Goal: Task Accomplishment & Management: Use online tool/utility

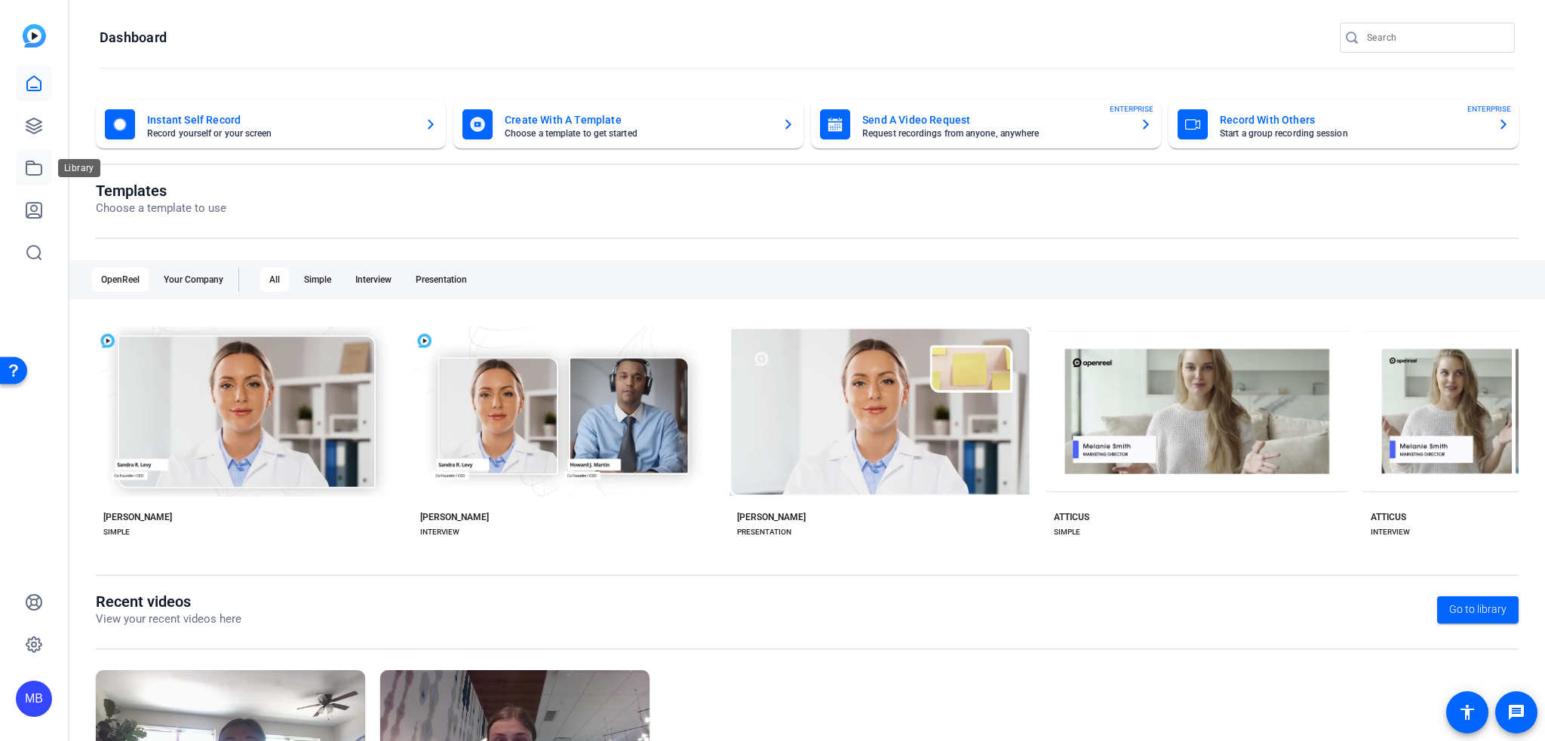
click at [27, 174] on icon at bounding box center [33, 168] width 15 height 14
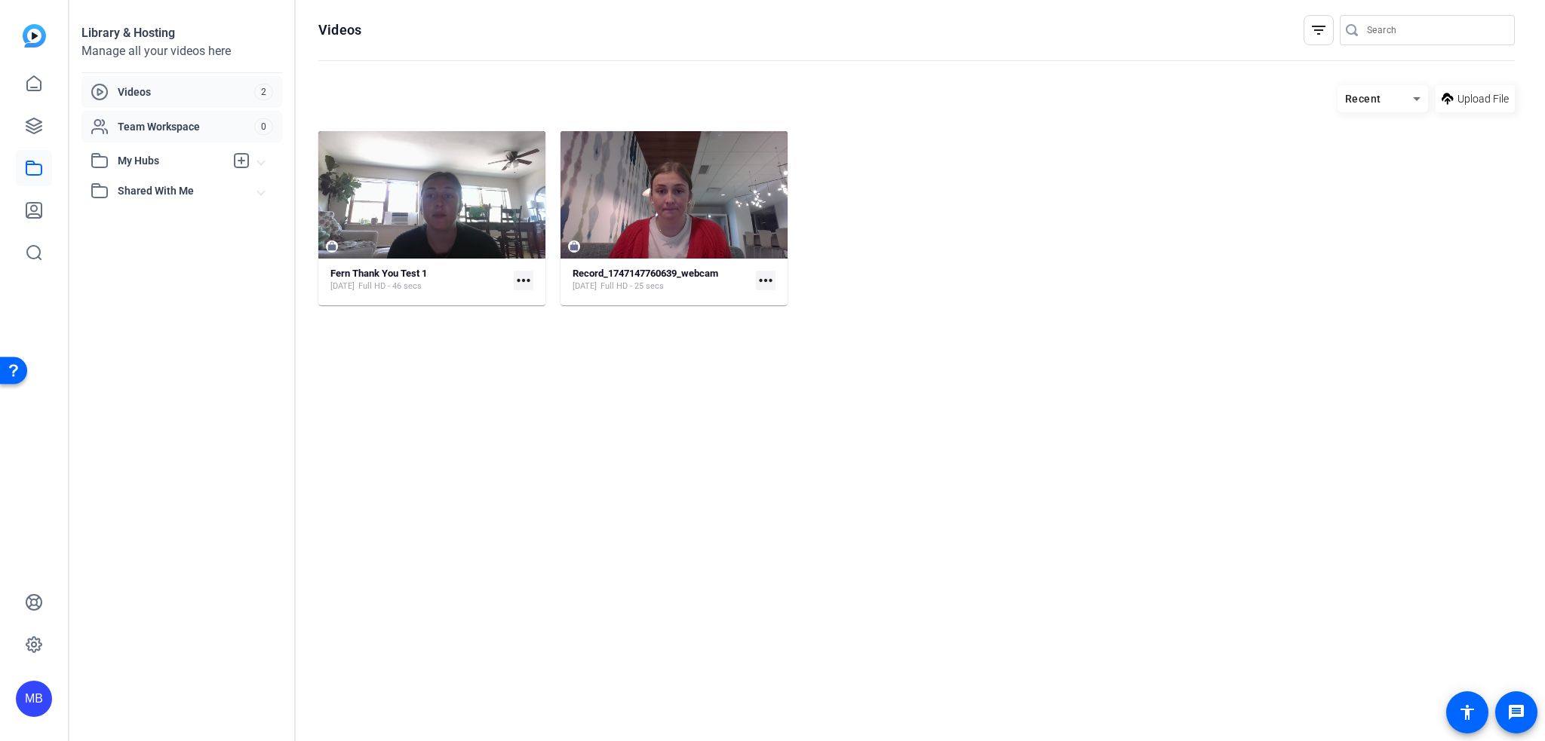
click at [189, 130] on span "Team Workspace" at bounding box center [186, 126] width 137 height 15
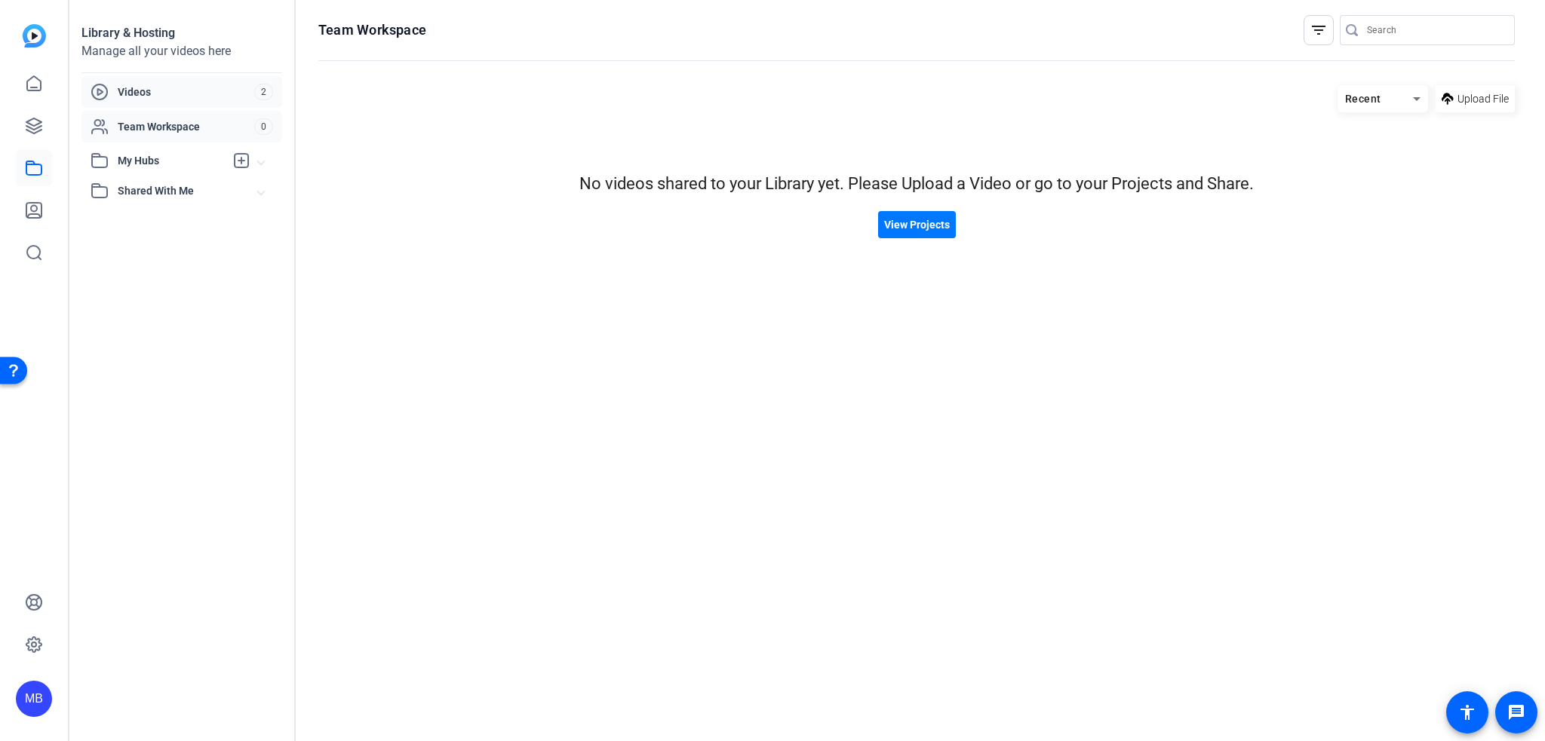
click at [183, 89] on span "Videos" at bounding box center [186, 91] width 137 height 15
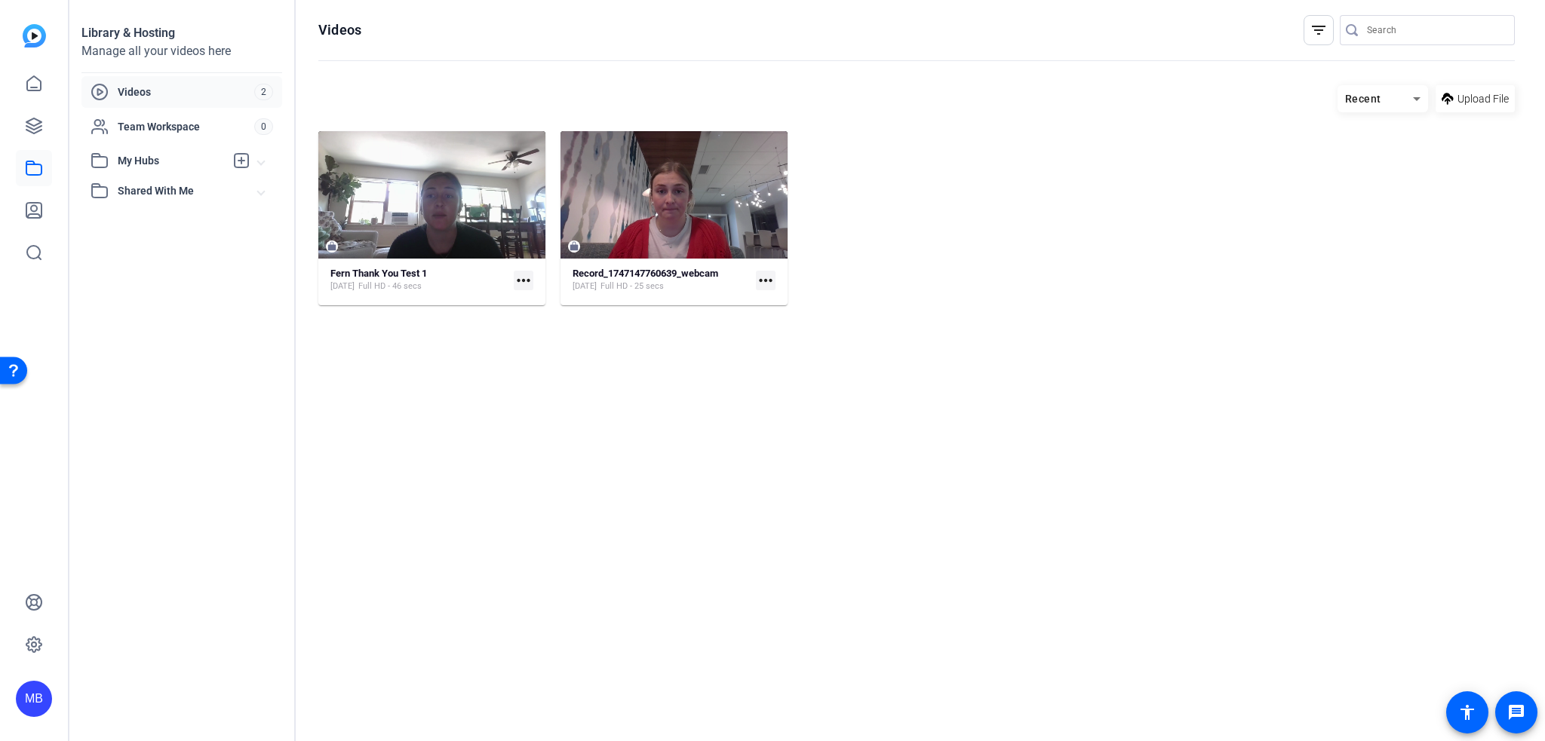
click at [152, 184] on span "Shared With Me" at bounding box center [188, 191] width 140 height 16
click at [114, 128] on div "Team Workspace" at bounding box center [173, 127] width 164 height 18
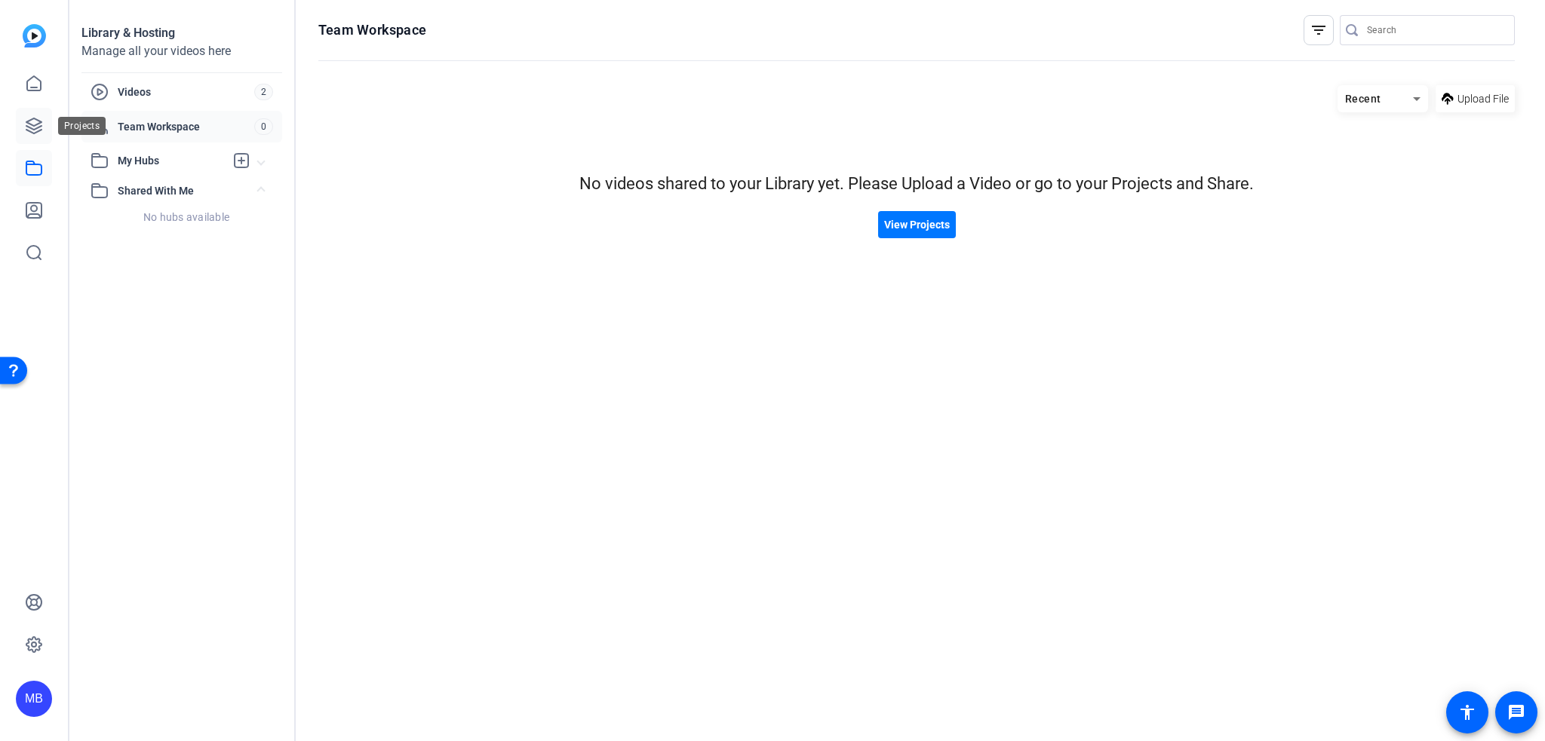
click at [26, 120] on icon at bounding box center [34, 126] width 18 height 18
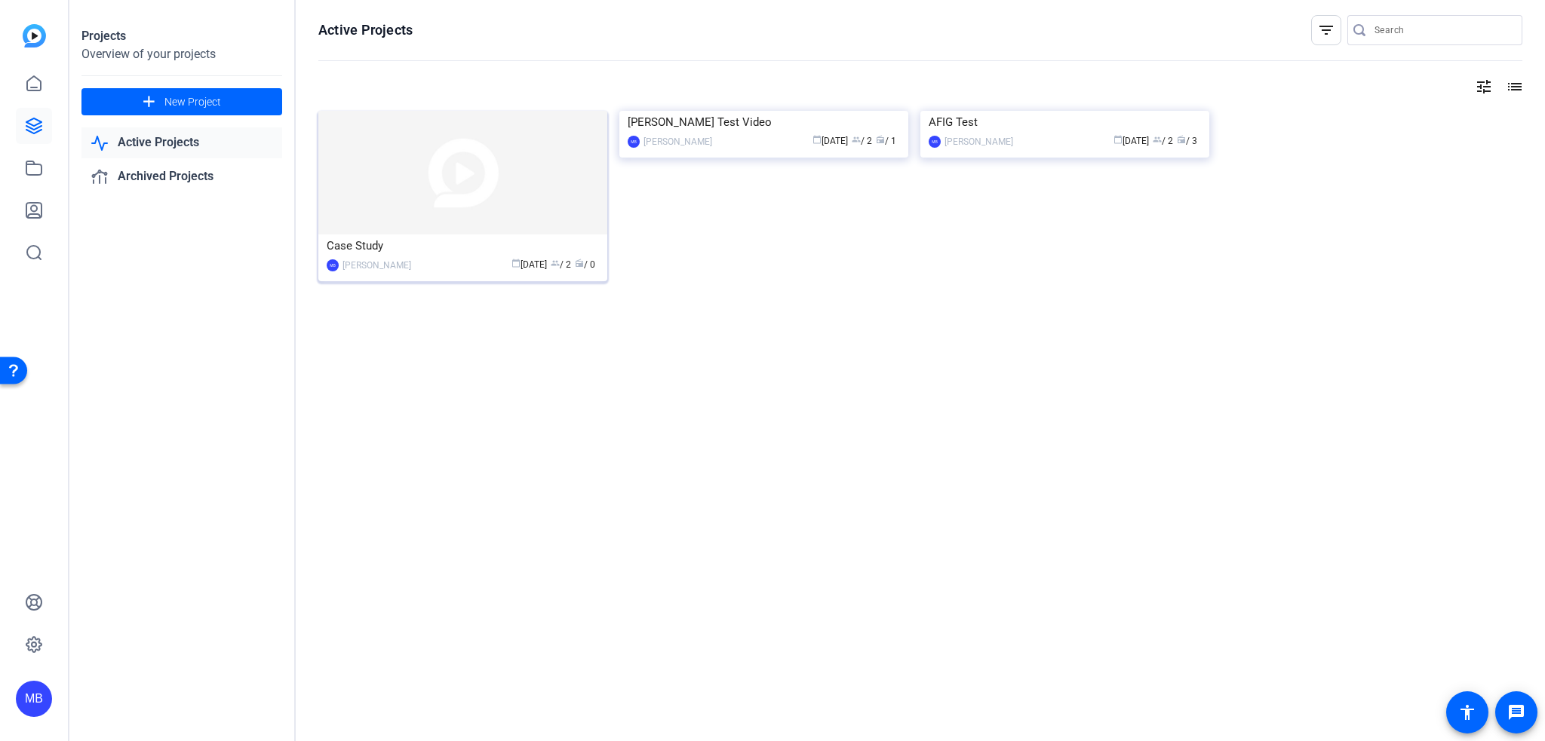
click at [458, 229] on img at bounding box center [462, 173] width 289 height 124
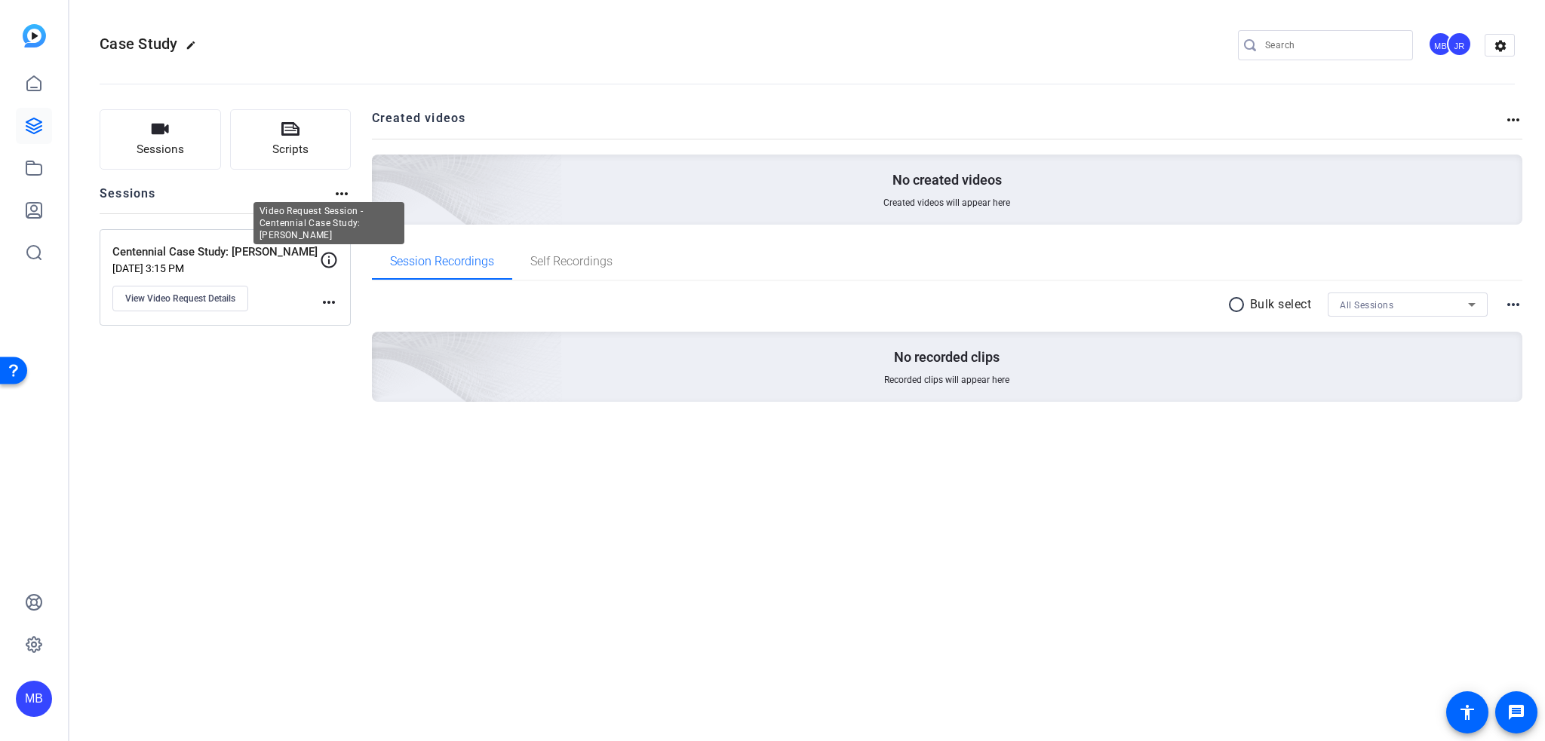
click at [325, 262] on icon at bounding box center [329, 260] width 18 height 18
click at [324, 304] on mat-icon "more_horiz" at bounding box center [329, 302] width 18 height 18
click at [158, 269] on div at bounding box center [772, 370] width 1545 height 741
click at [148, 248] on p "Centennial Case Study: [PERSON_NAME]" at bounding box center [215, 252] width 207 height 17
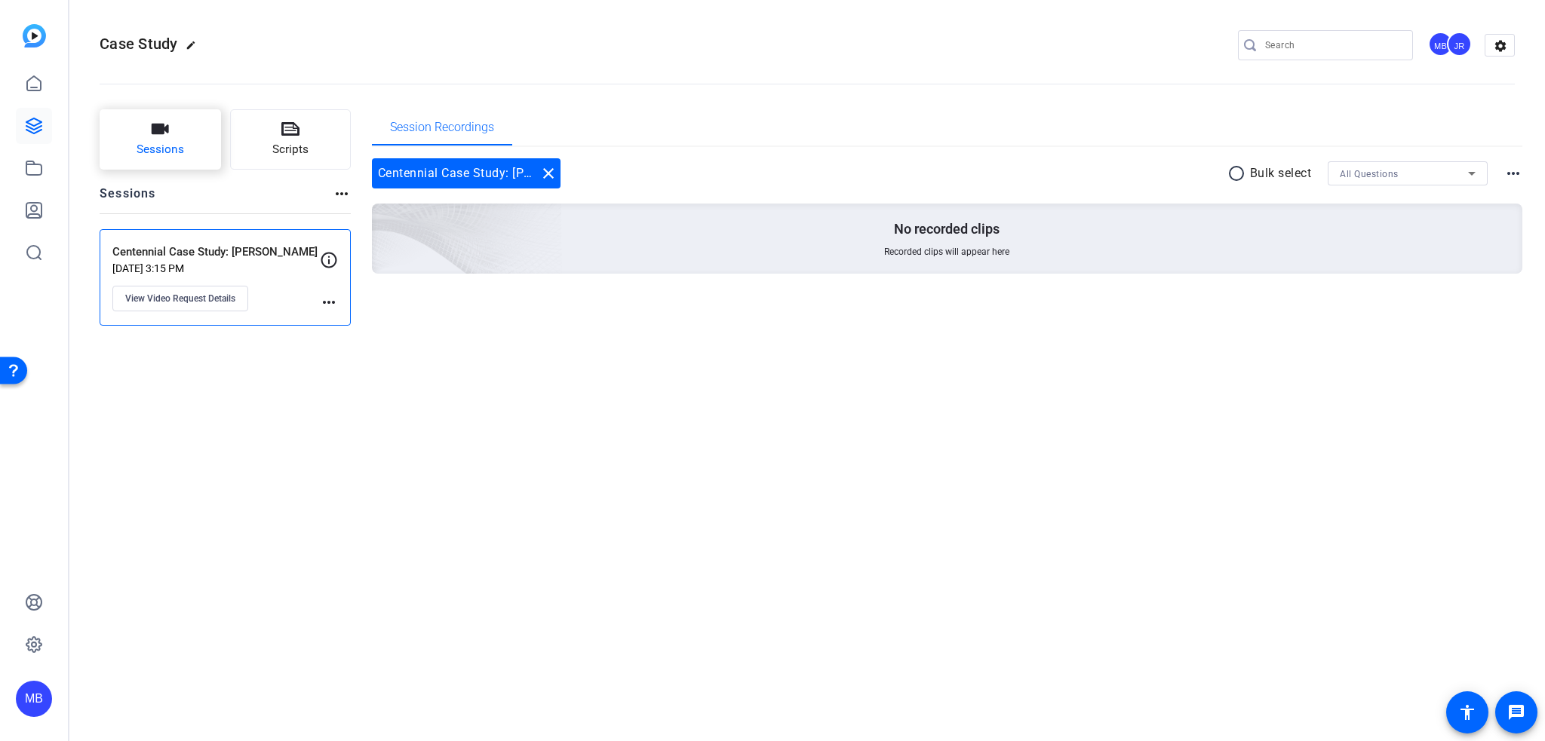
click at [161, 153] on span "Sessions" at bounding box center [161, 149] width 48 height 17
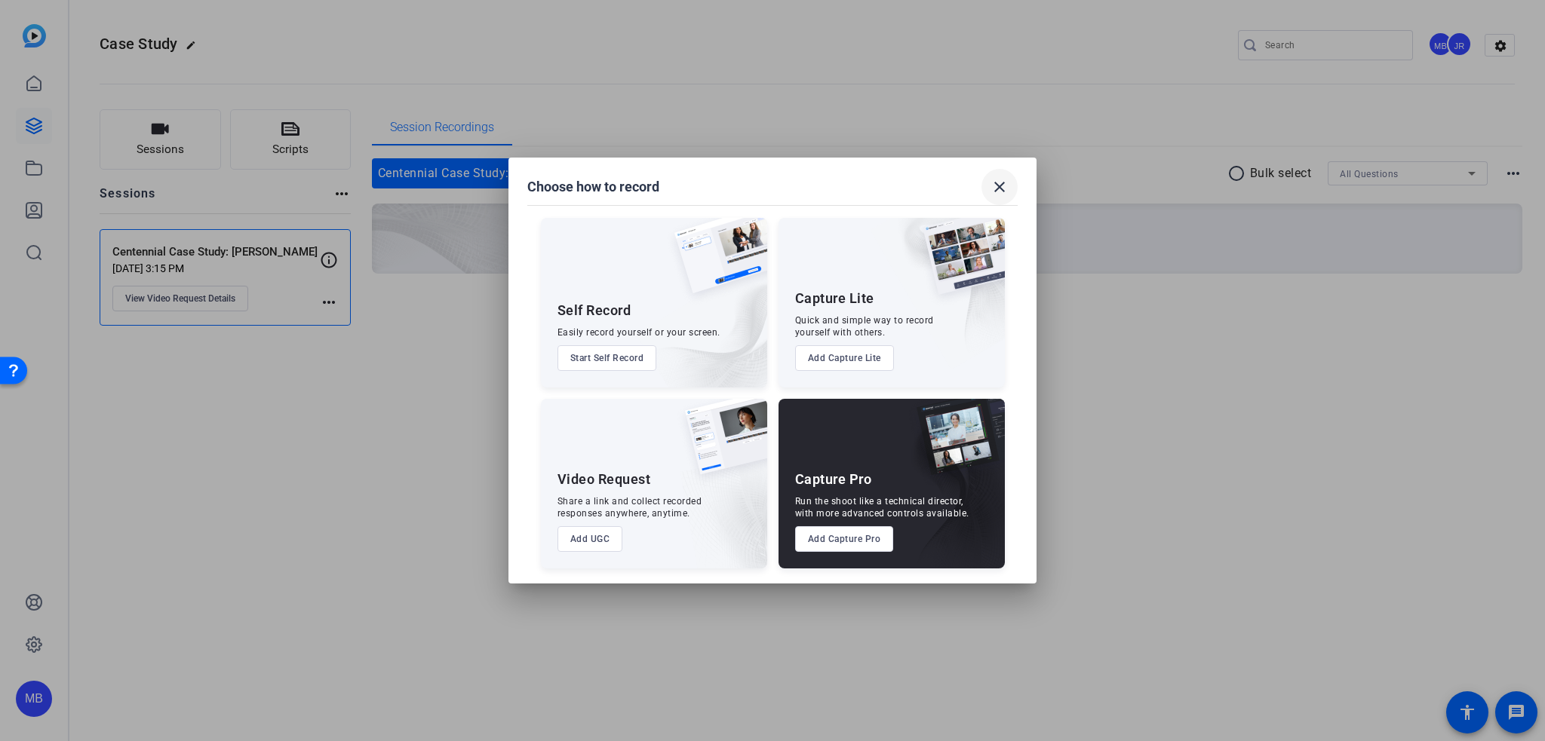
click at [1002, 178] on mat-icon "close" at bounding box center [999, 187] width 18 height 18
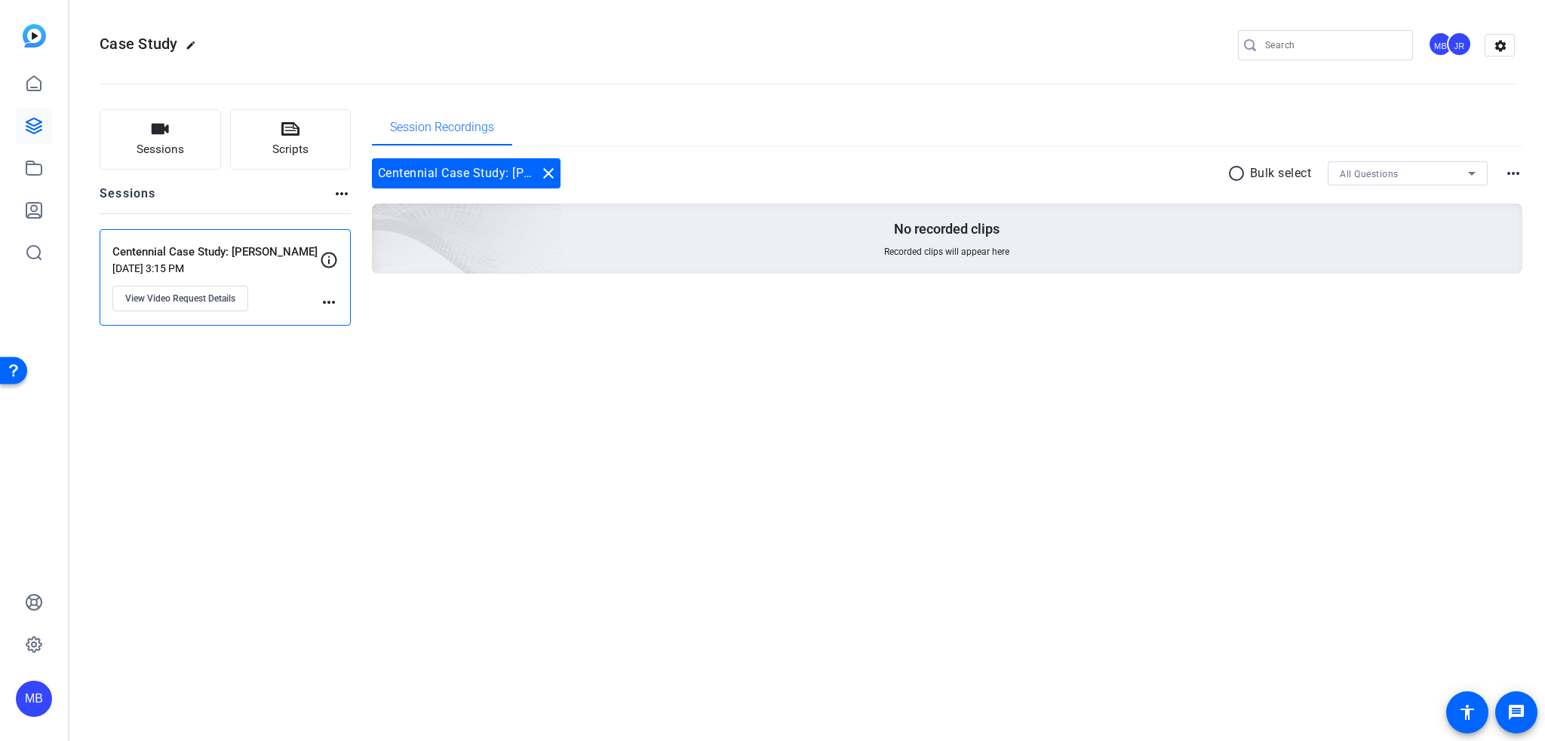
click at [262, 252] on p "Centennial Case Study: [PERSON_NAME]" at bounding box center [215, 252] width 207 height 17
click at [1508, 178] on mat-icon "more_horiz" at bounding box center [1513, 173] width 18 height 18
click at [1505, 174] on div at bounding box center [772, 370] width 1545 height 741
click at [323, 258] on icon at bounding box center [329, 260] width 18 height 18
click at [322, 258] on icon at bounding box center [329, 260] width 16 height 16
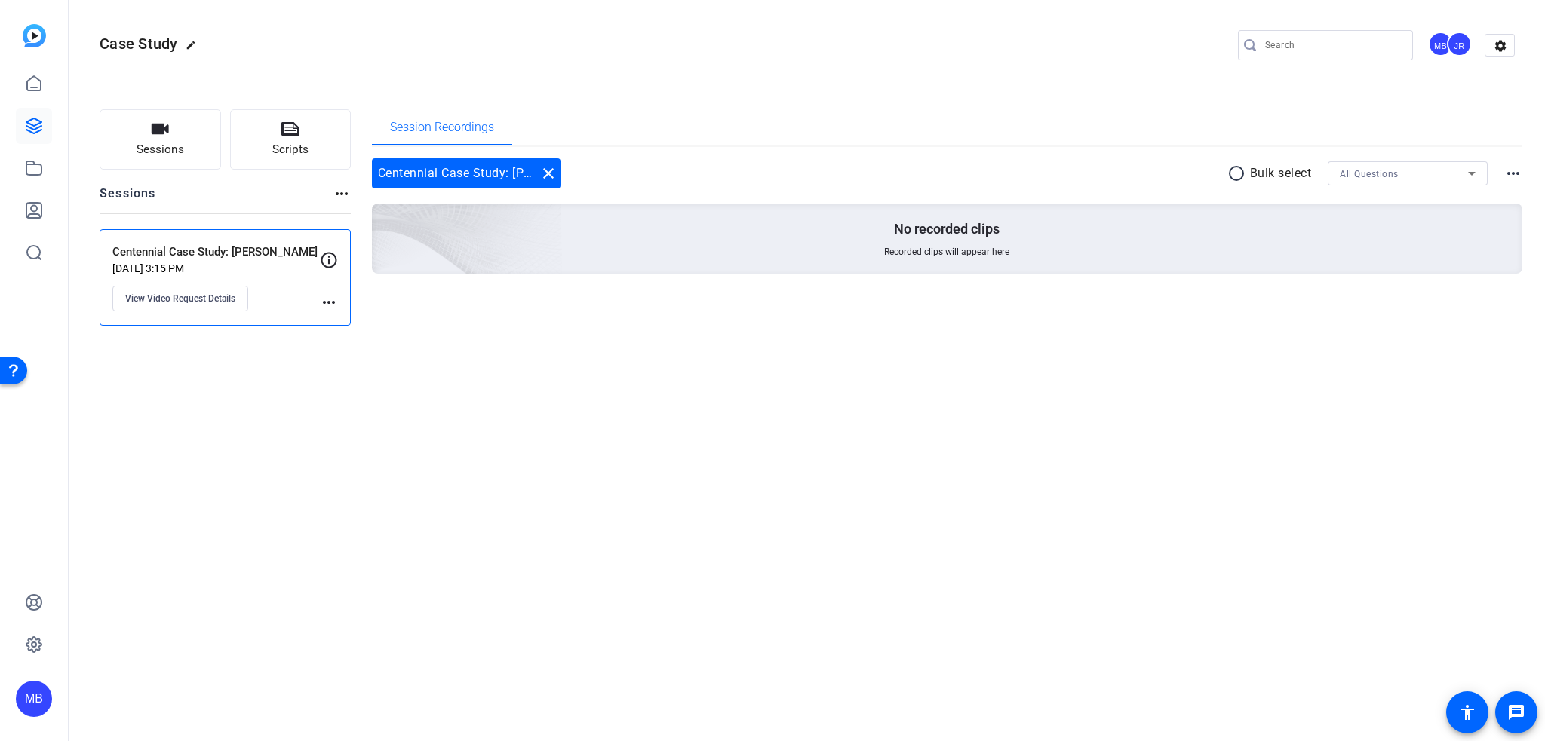
click at [328, 301] on mat-icon "more_horiz" at bounding box center [329, 302] width 18 height 18
click at [351, 324] on span "Archive Session" at bounding box center [366, 324] width 69 height 18
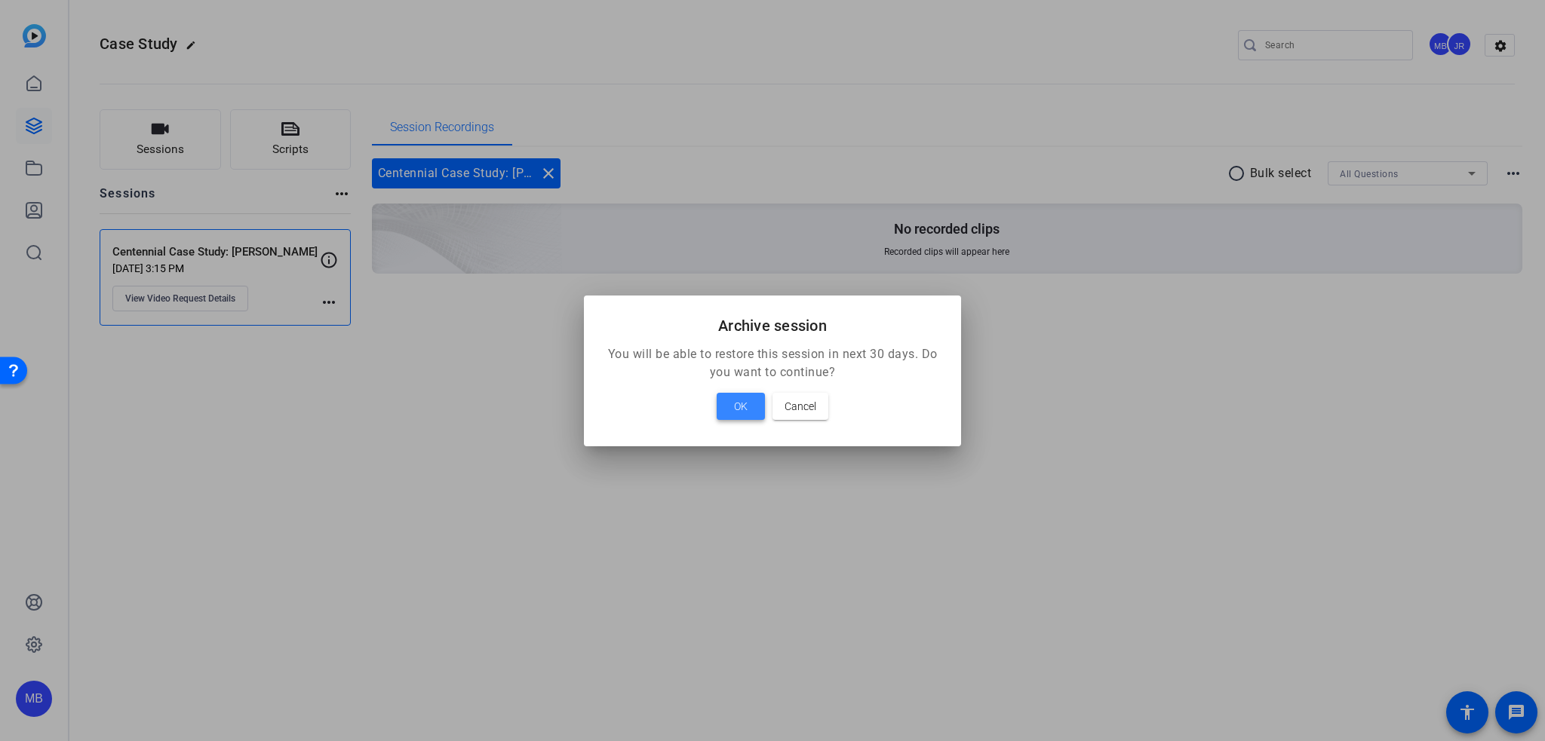
click at [741, 405] on span "OK" at bounding box center [741, 406] width 14 height 18
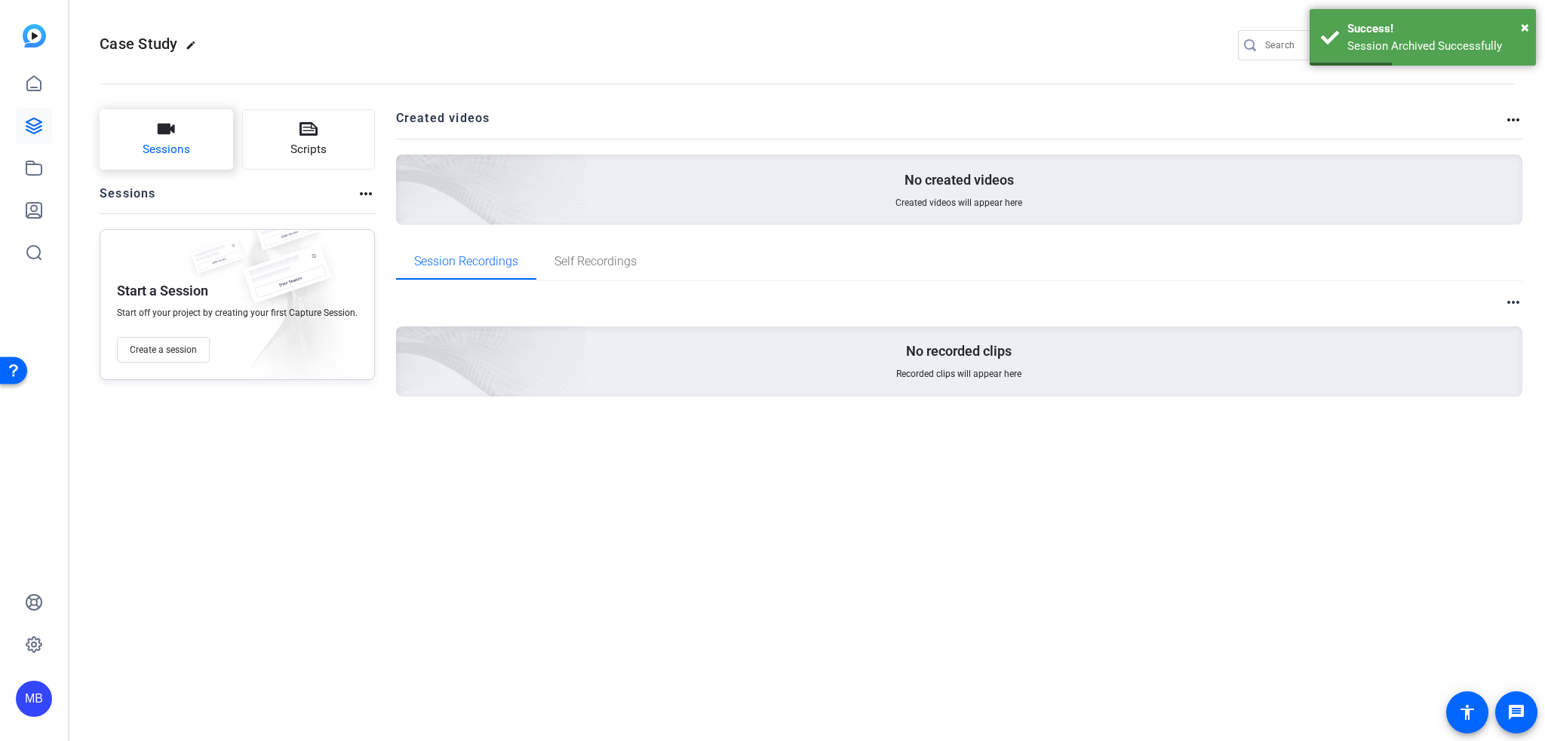
click at [165, 129] on icon "button" at bounding box center [166, 129] width 17 height 11
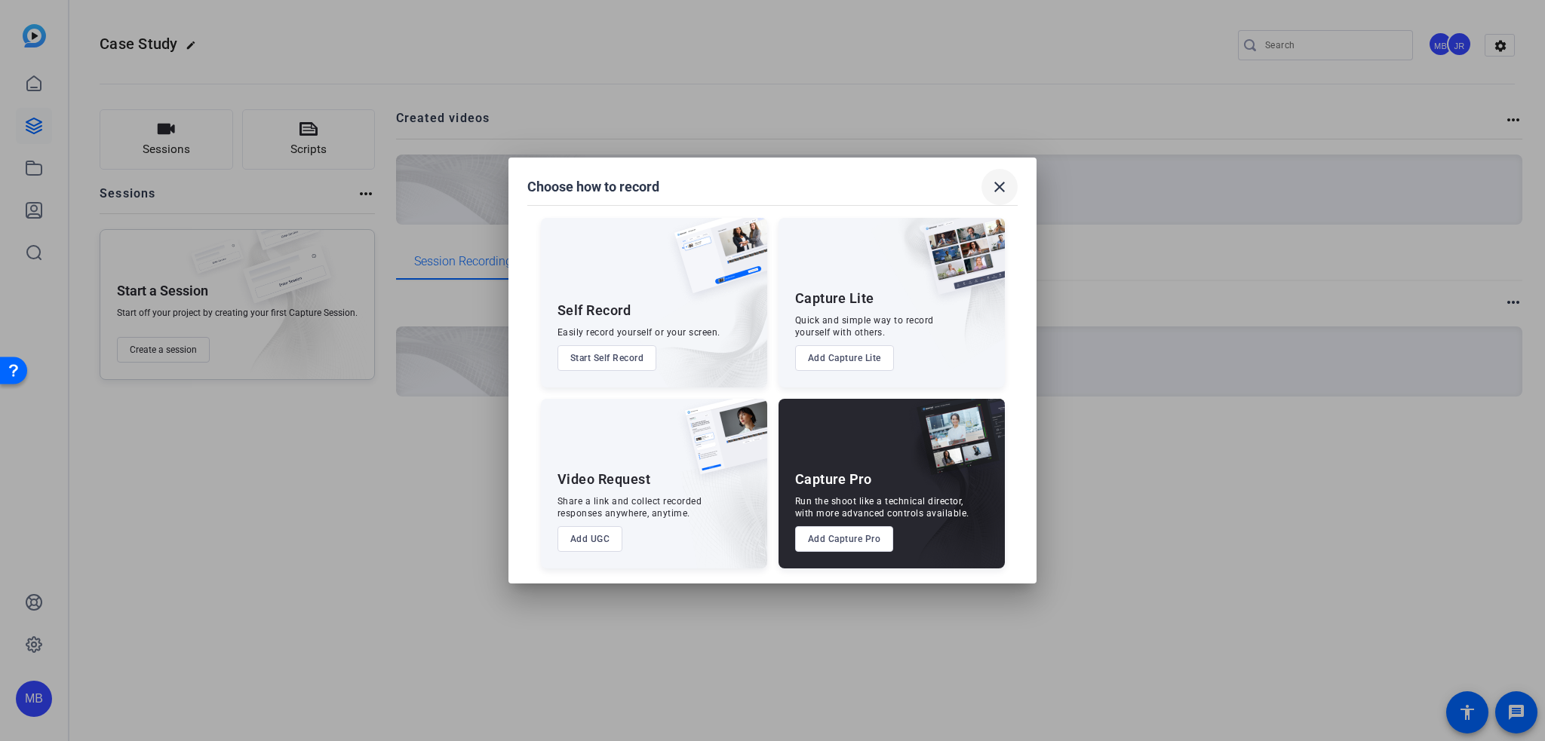
click at [1008, 182] on mat-icon "close" at bounding box center [999, 187] width 18 height 18
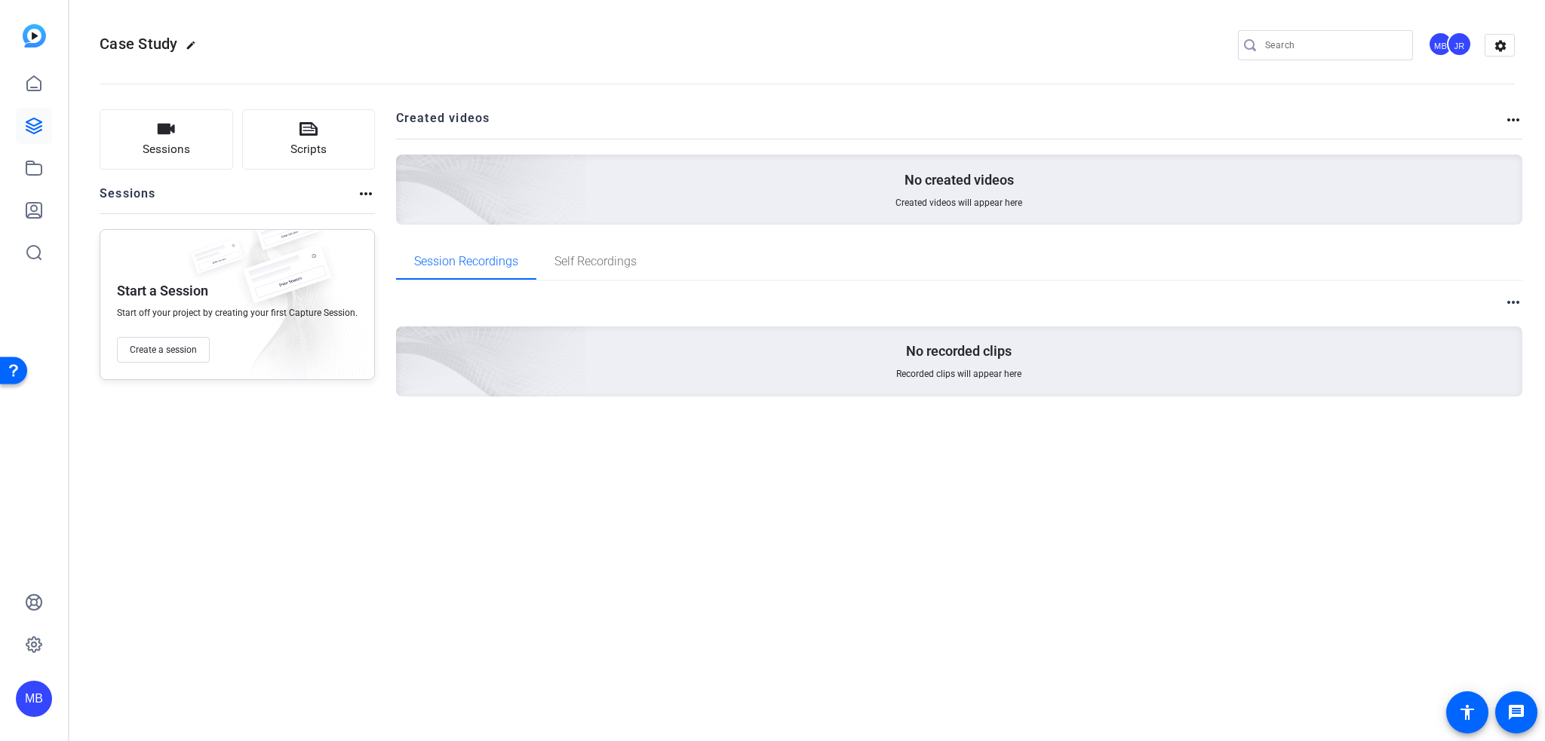
click at [377, 187] on div "Sessions Scripts Sessions more_horiz Start a Session Start off your project by …" at bounding box center [806, 277] width 1475 height 373
click at [370, 189] on mat-icon "more_horiz" at bounding box center [366, 194] width 18 height 18
click at [373, 216] on span "View Archived Sessions" at bounding box center [417, 216] width 102 height 18
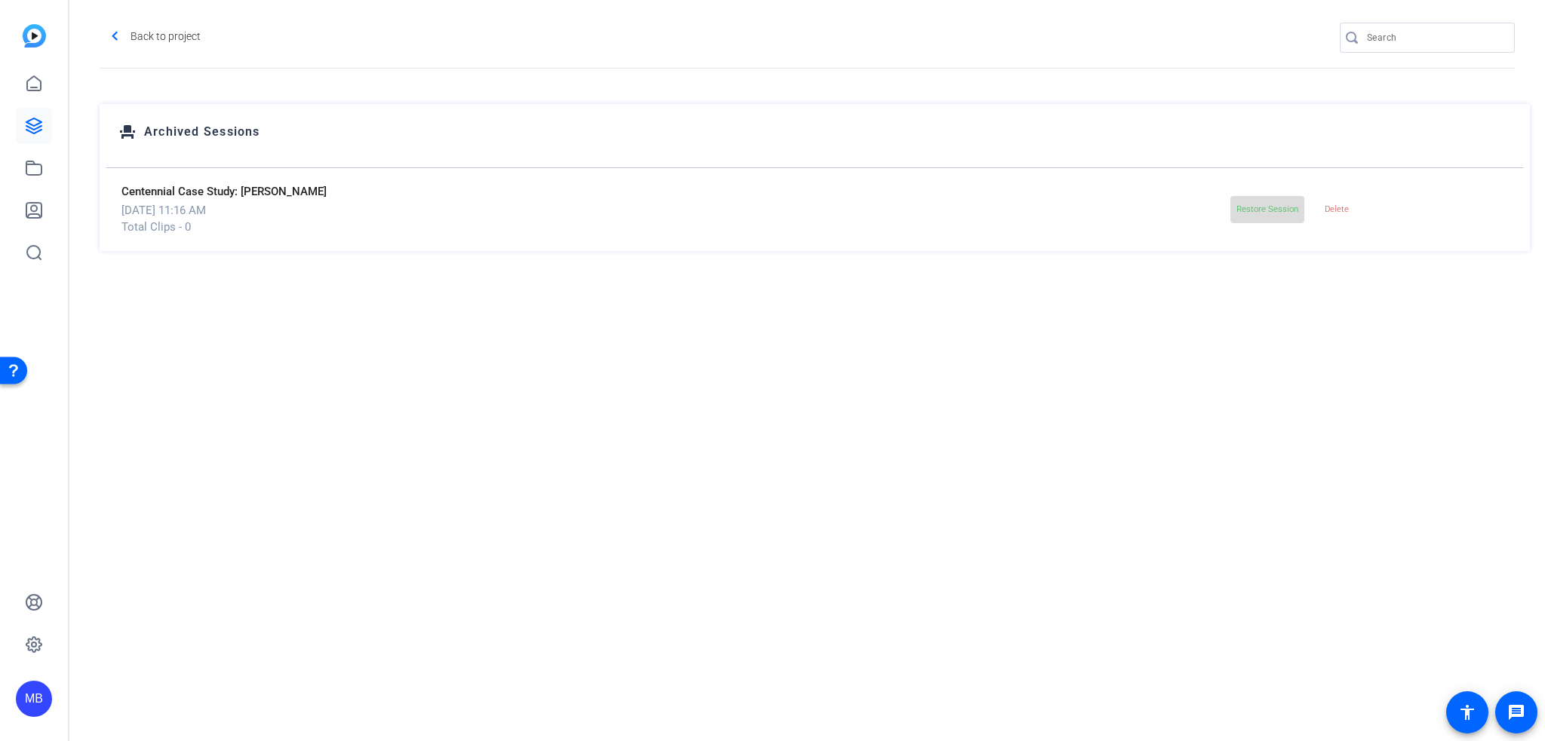
click at [1284, 212] on span "Restore Session" at bounding box center [1267, 209] width 62 height 10
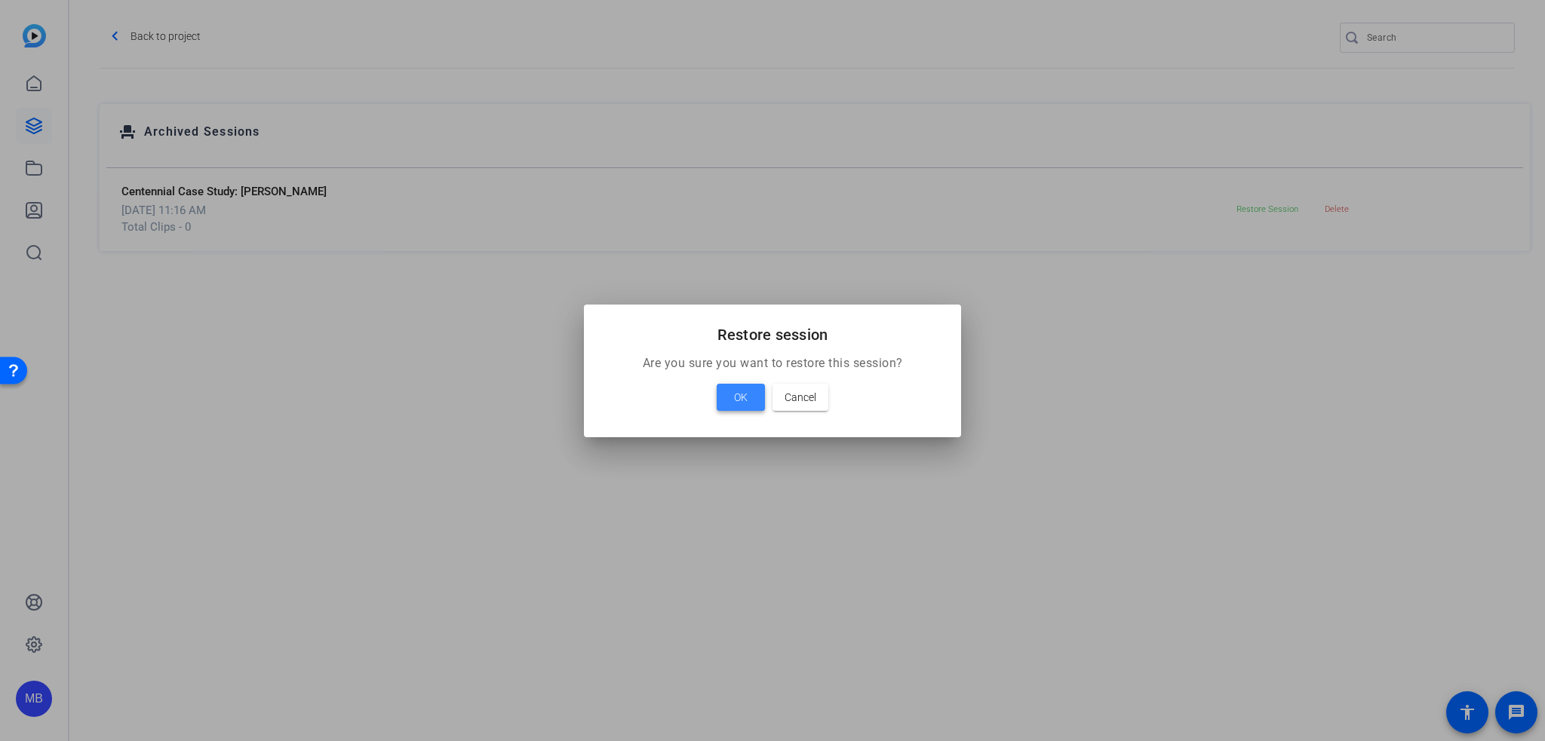
click at [733, 398] on span at bounding box center [740, 397] width 48 height 36
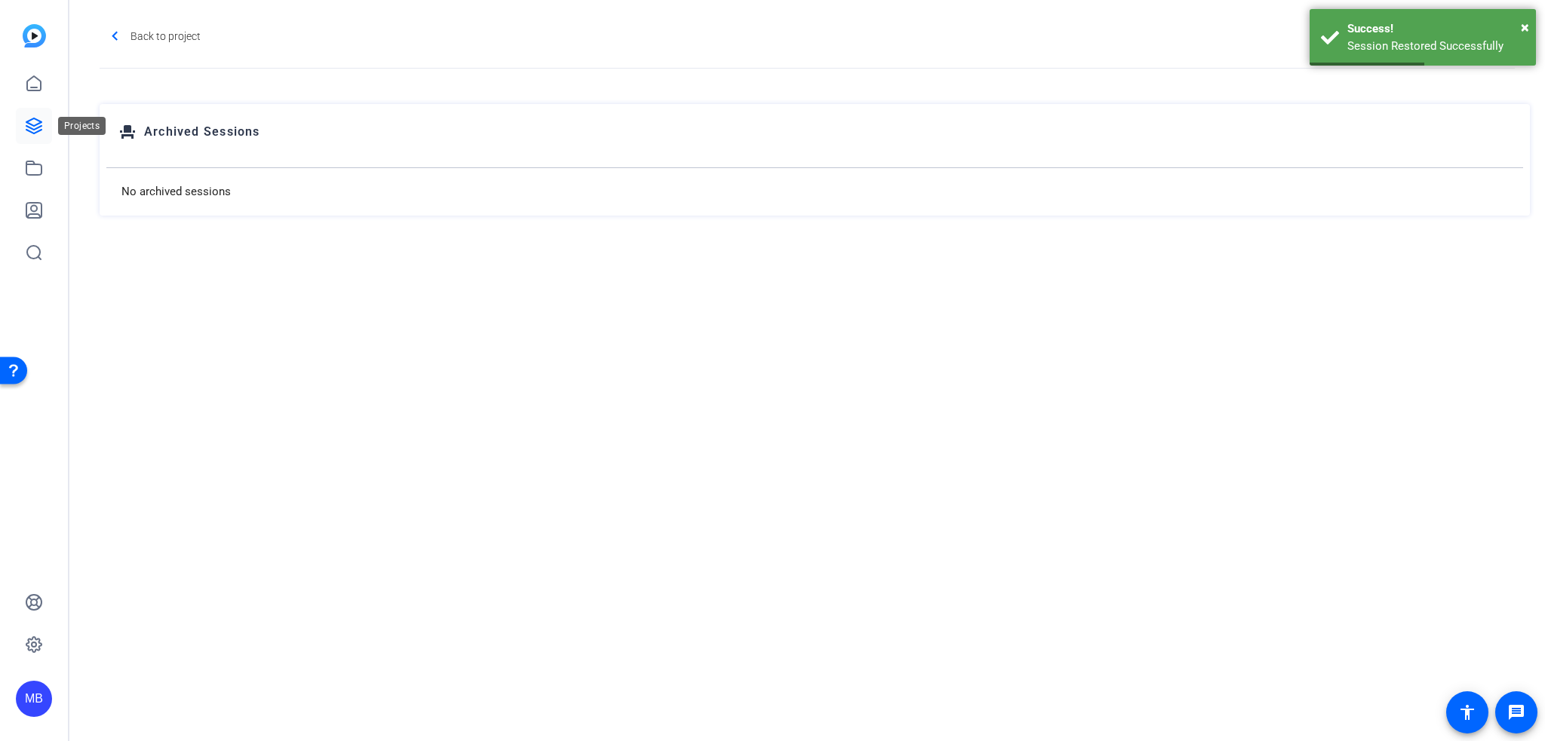
click at [34, 117] on icon at bounding box center [34, 126] width 18 height 18
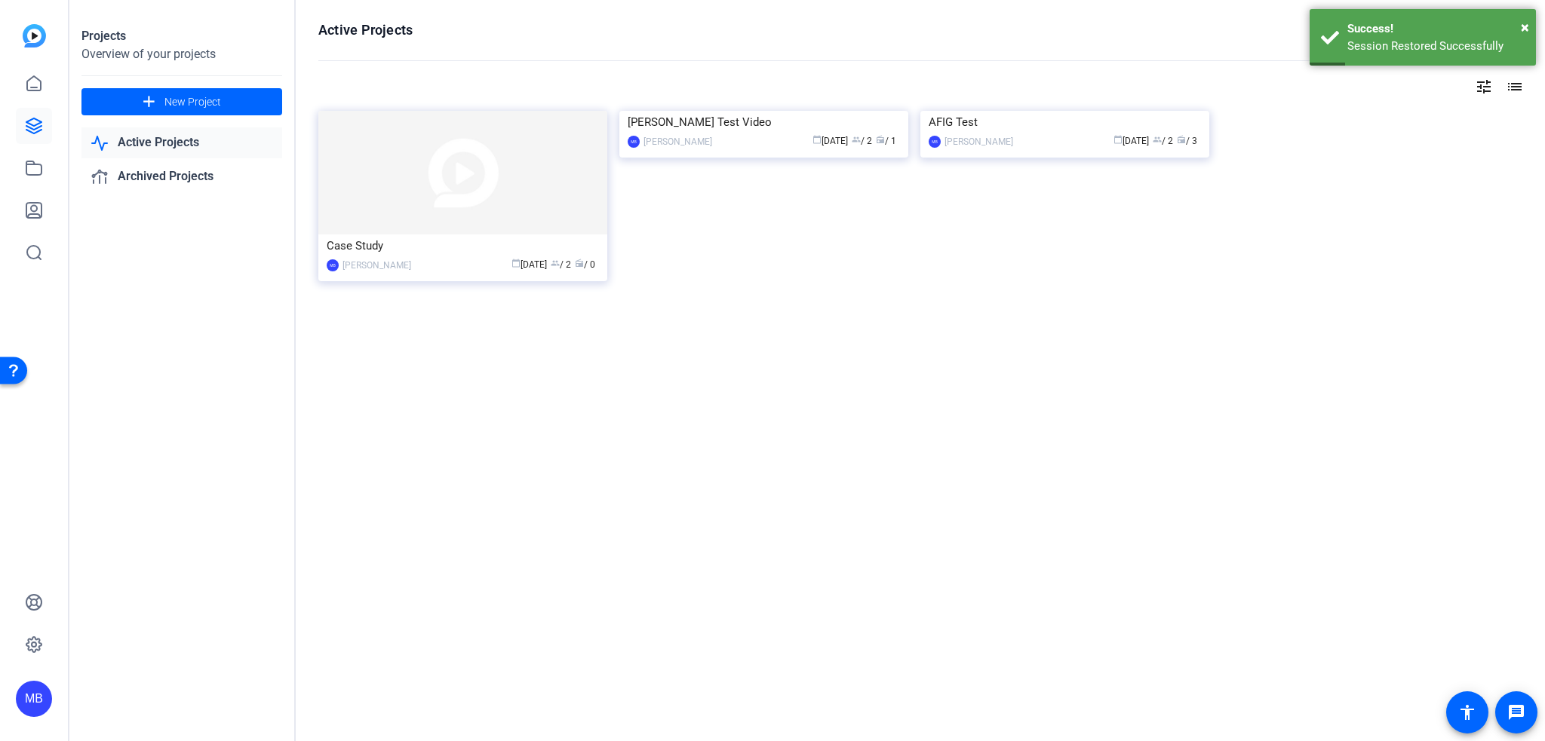
click at [526, 268] on span "calendar_today [DATE]" at bounding box center [528, 264] width 35 height 11
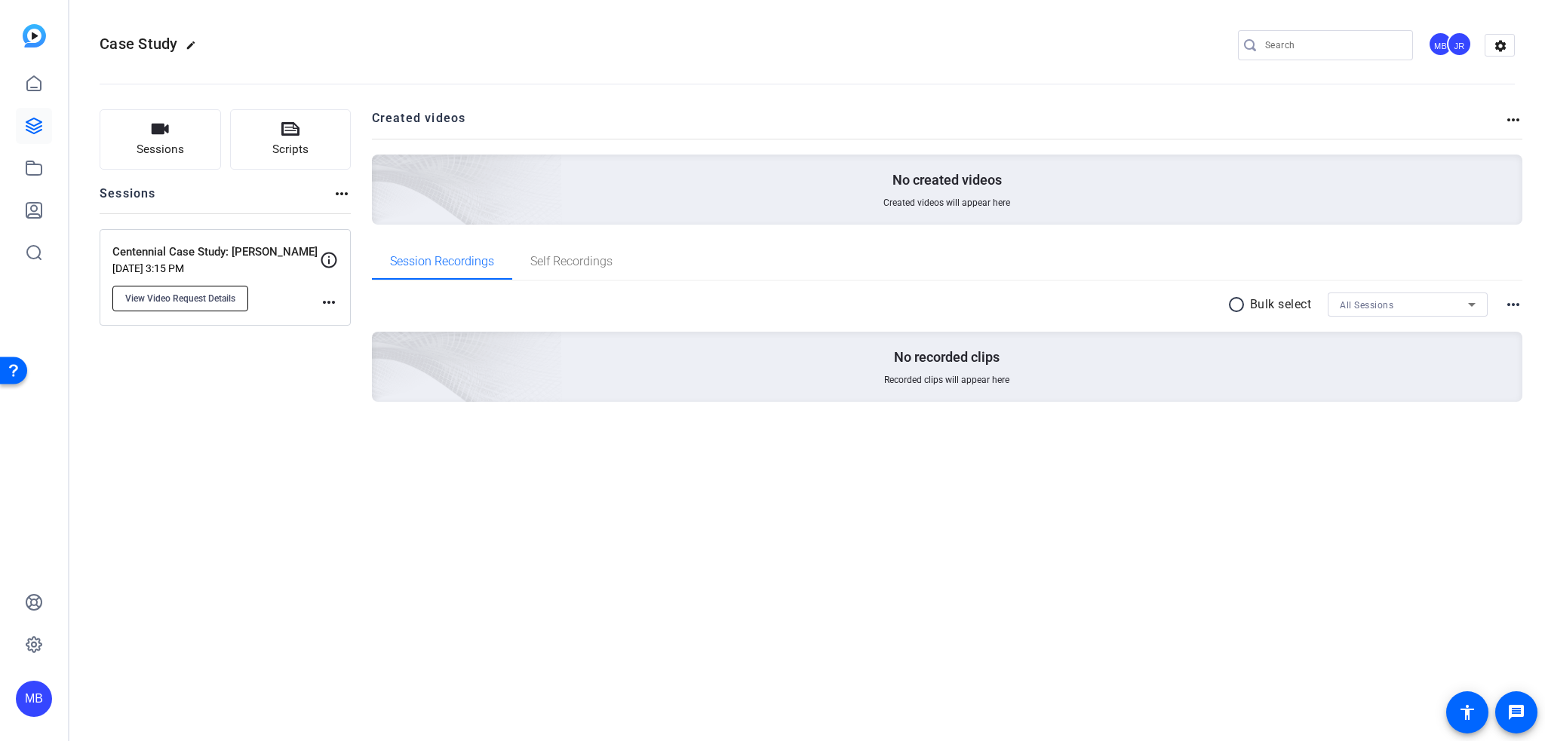
click at [169, 296] on span "View Video Request Details" at bounding box center [180, 299] width 110 height 12
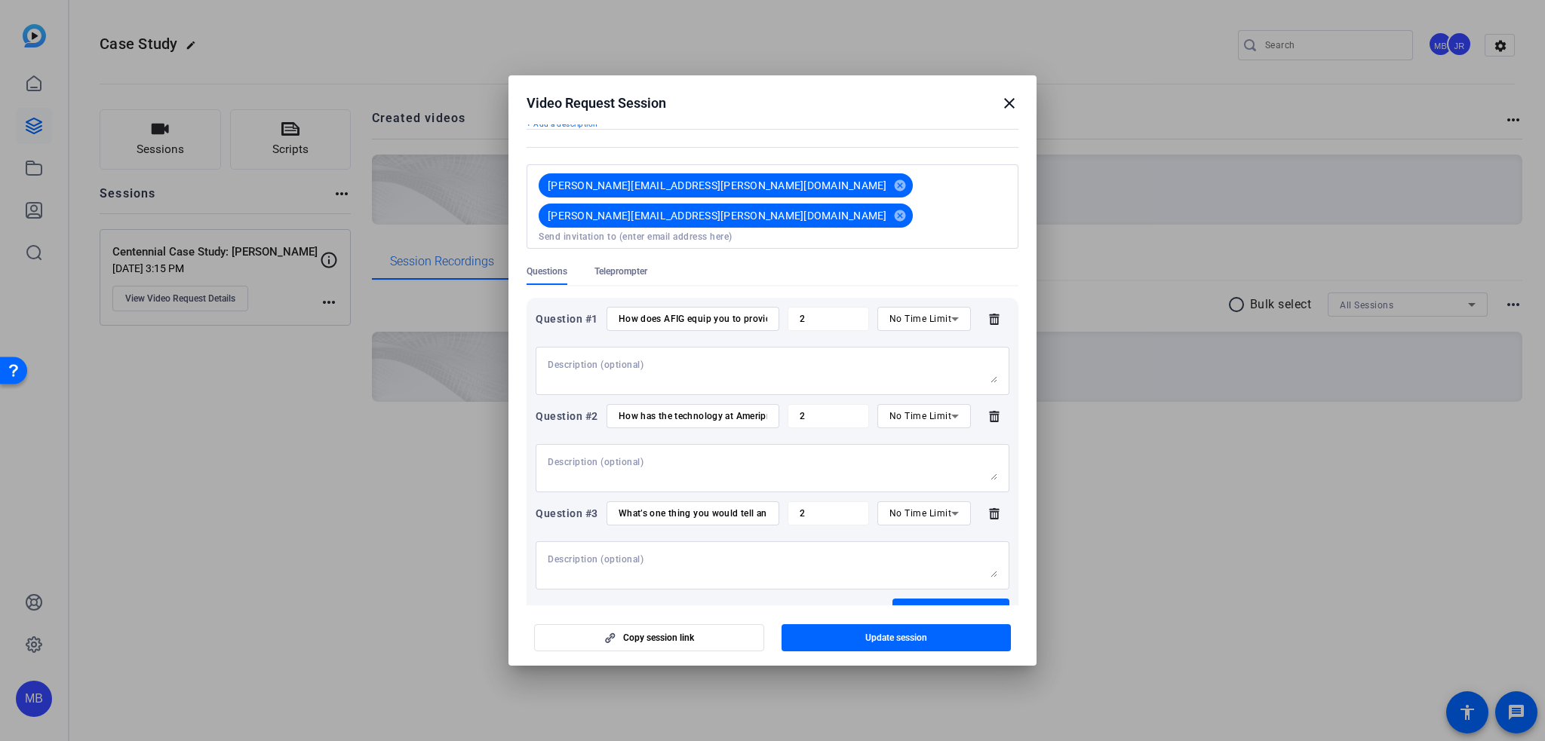
scroll to position [133, 0]
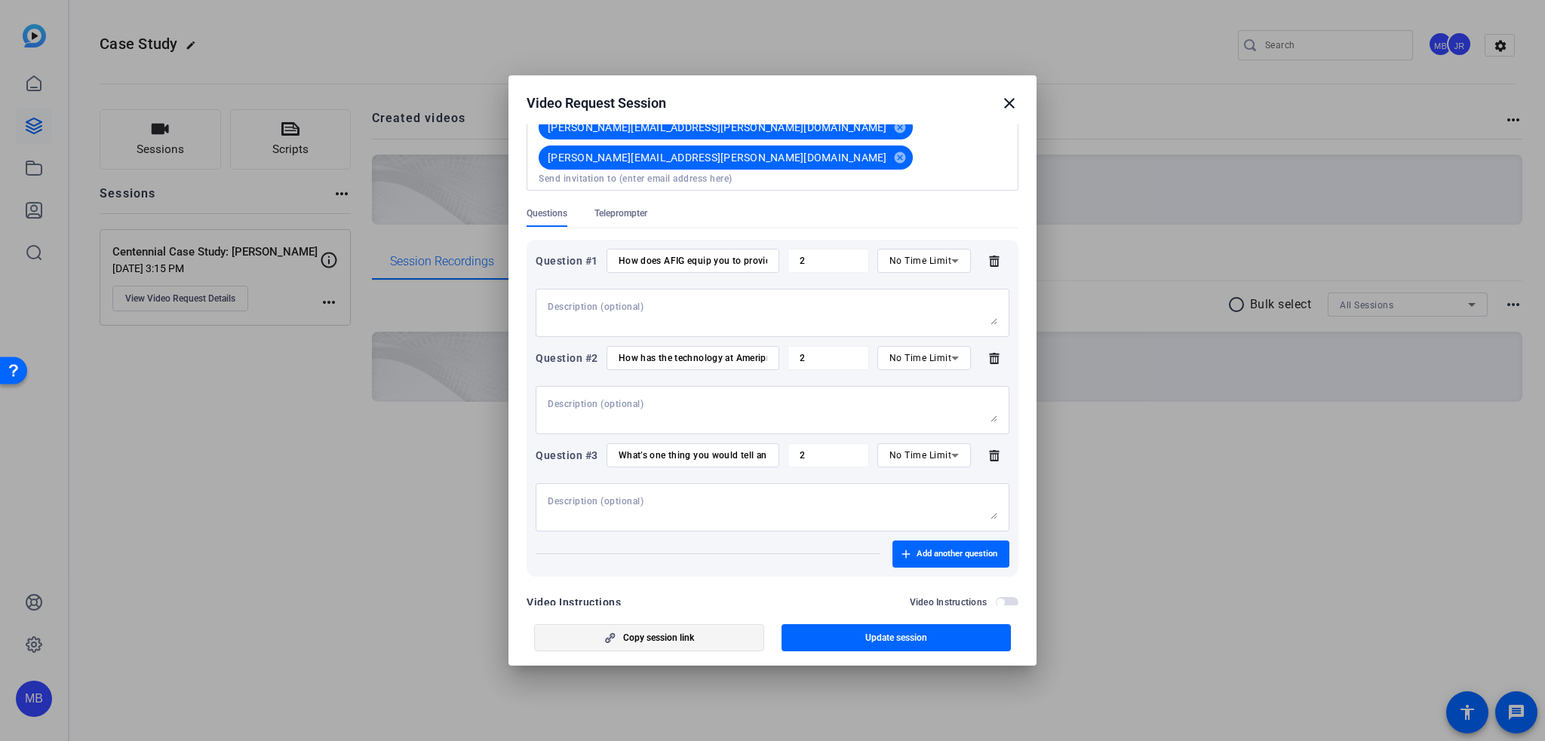
click at [739, 630] on span "button" at bounding box center [649, 638] width 229 height 36
click at [1017, 106] on mat-icon "close" at bounding box center [1009, 103] width 18 height 18
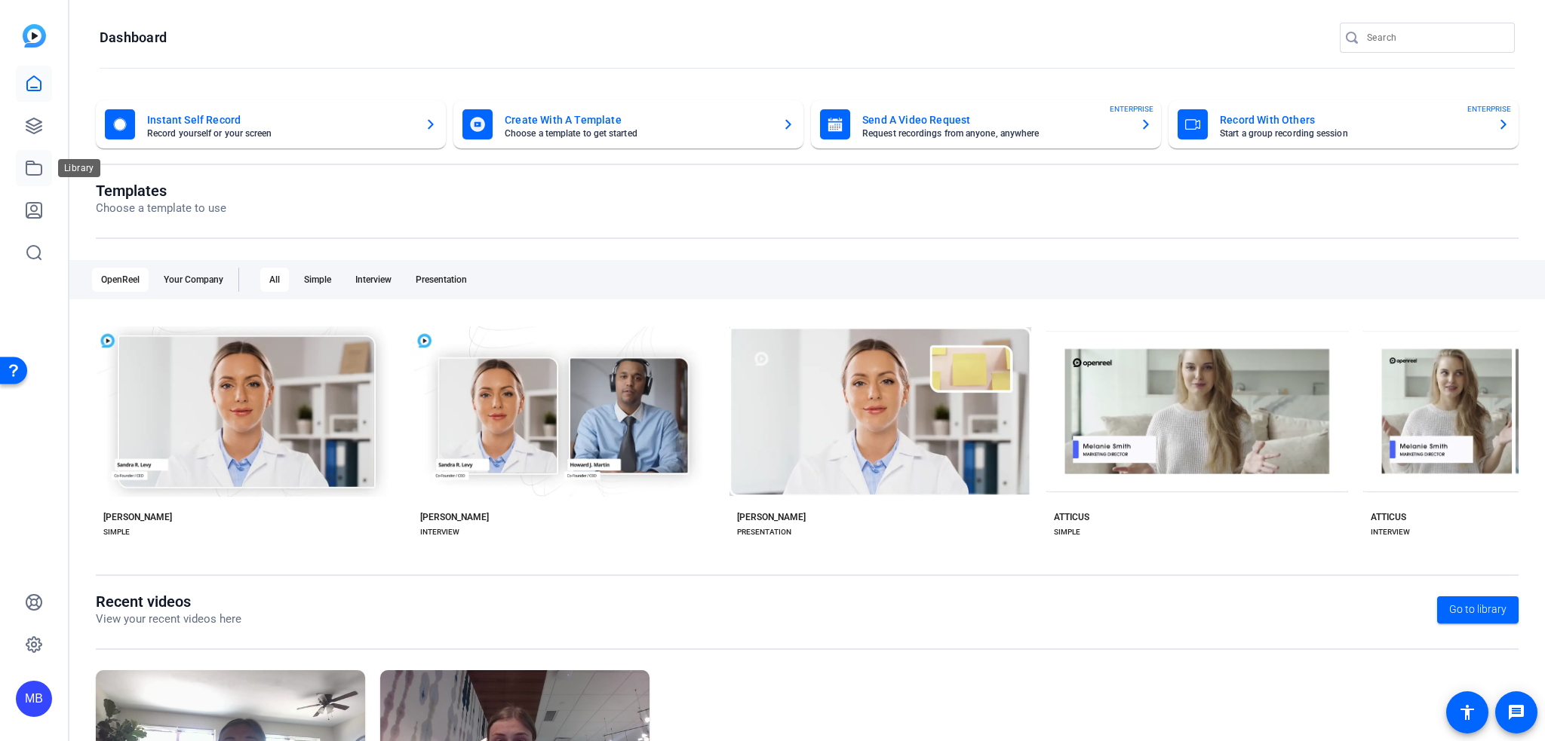
click at [36, 170] on icon at bounding box center [34, 168] width 18 height 18
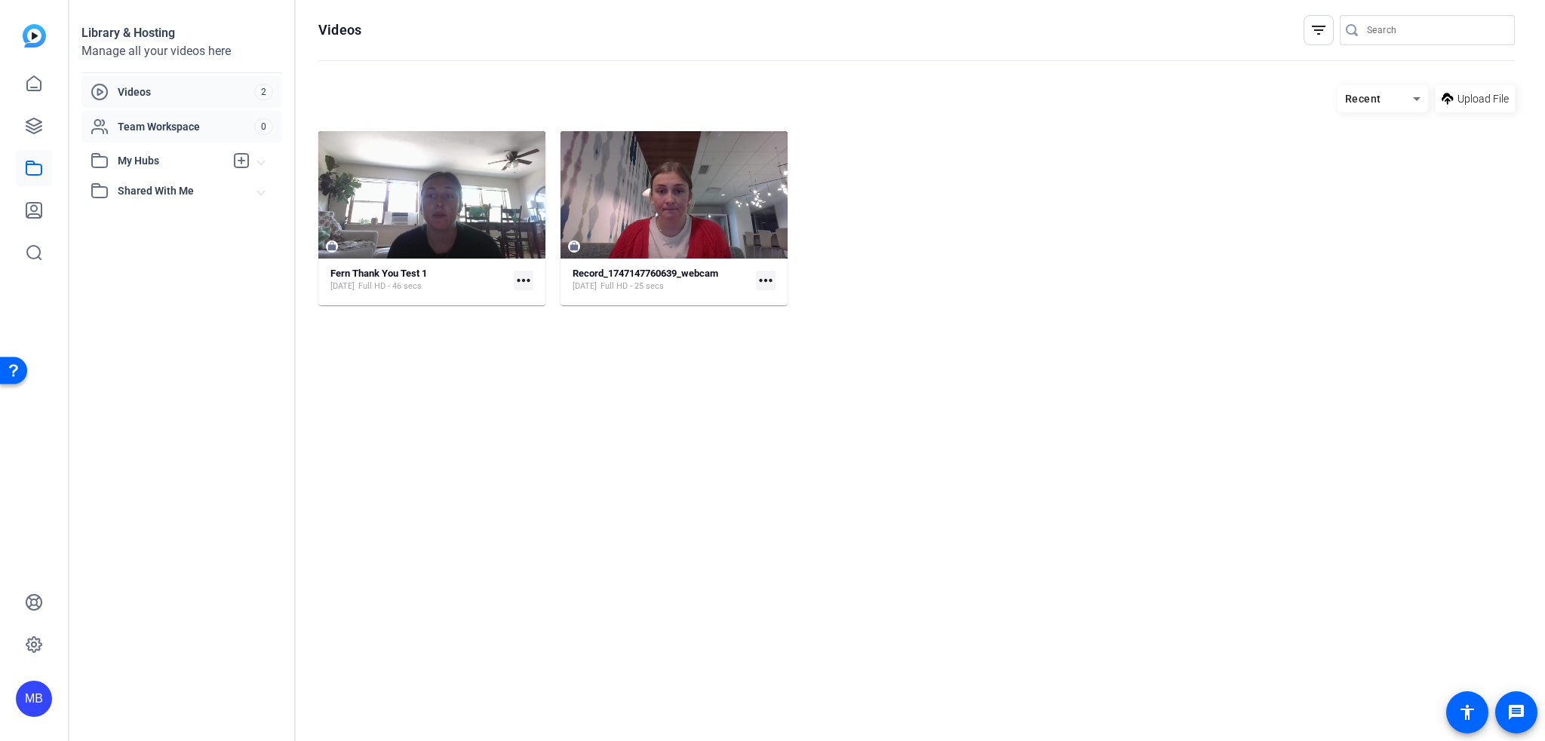
click at [253, 132] on span "Team Workspace" at bounding box center [186, 126] width 137 height 15
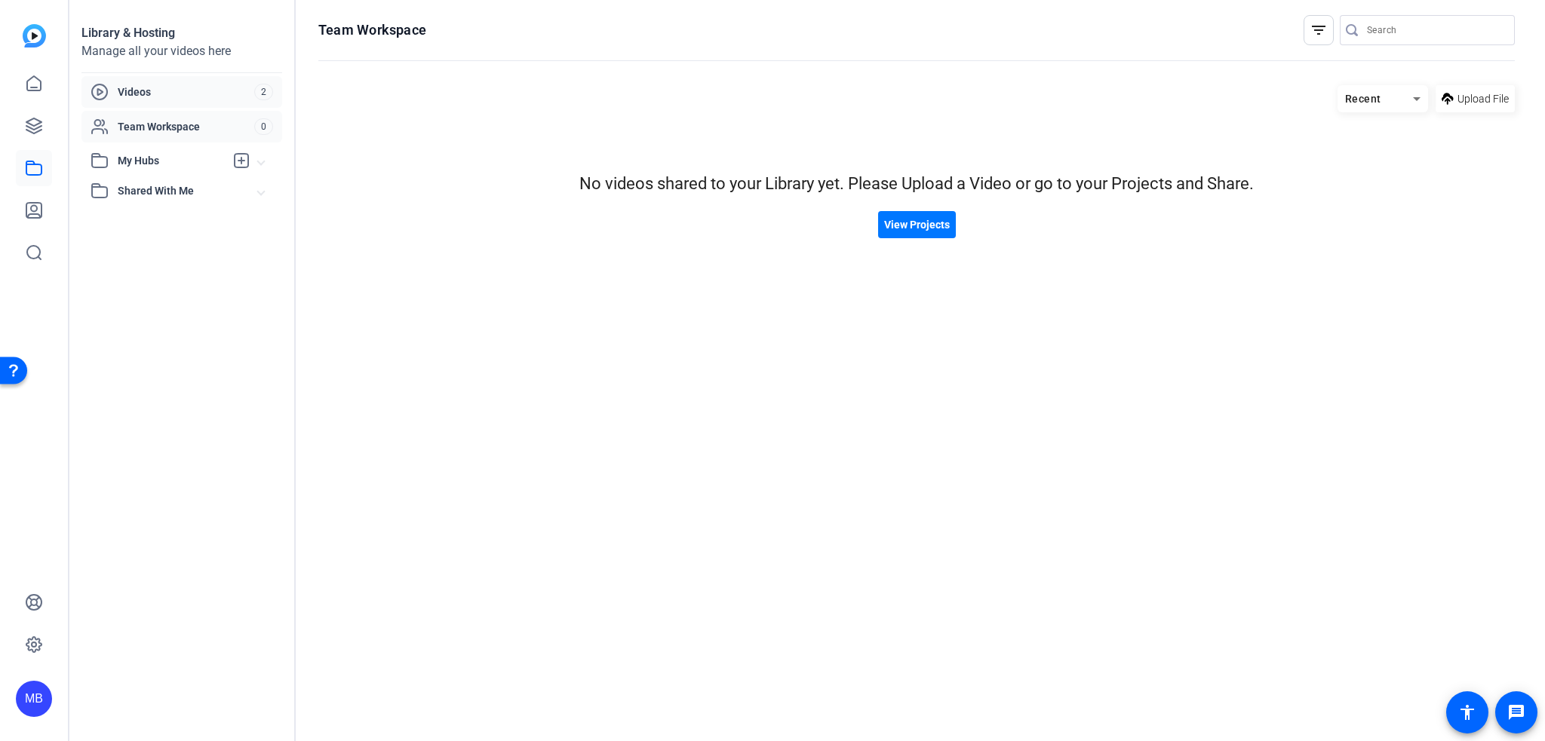
click at [242, 100] on div "Videos" at bounding box center [173, 92] width 164 height 18
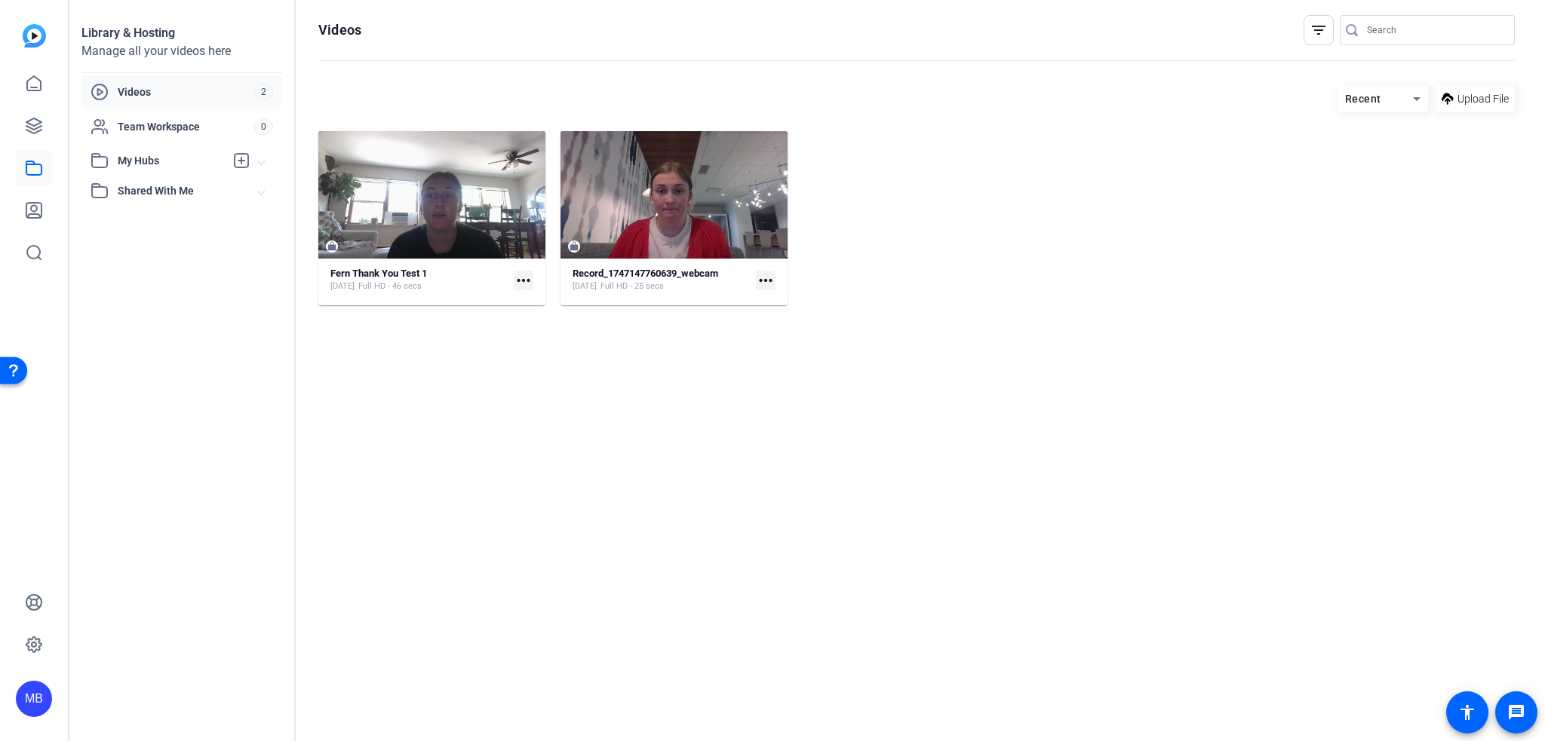
click at [161, 193] on span "Shared With Me" at bounding box center [188, 191] width 140 height 16
click at [39, 123] on icon at bounding box center [33, 125] width 15 height 15
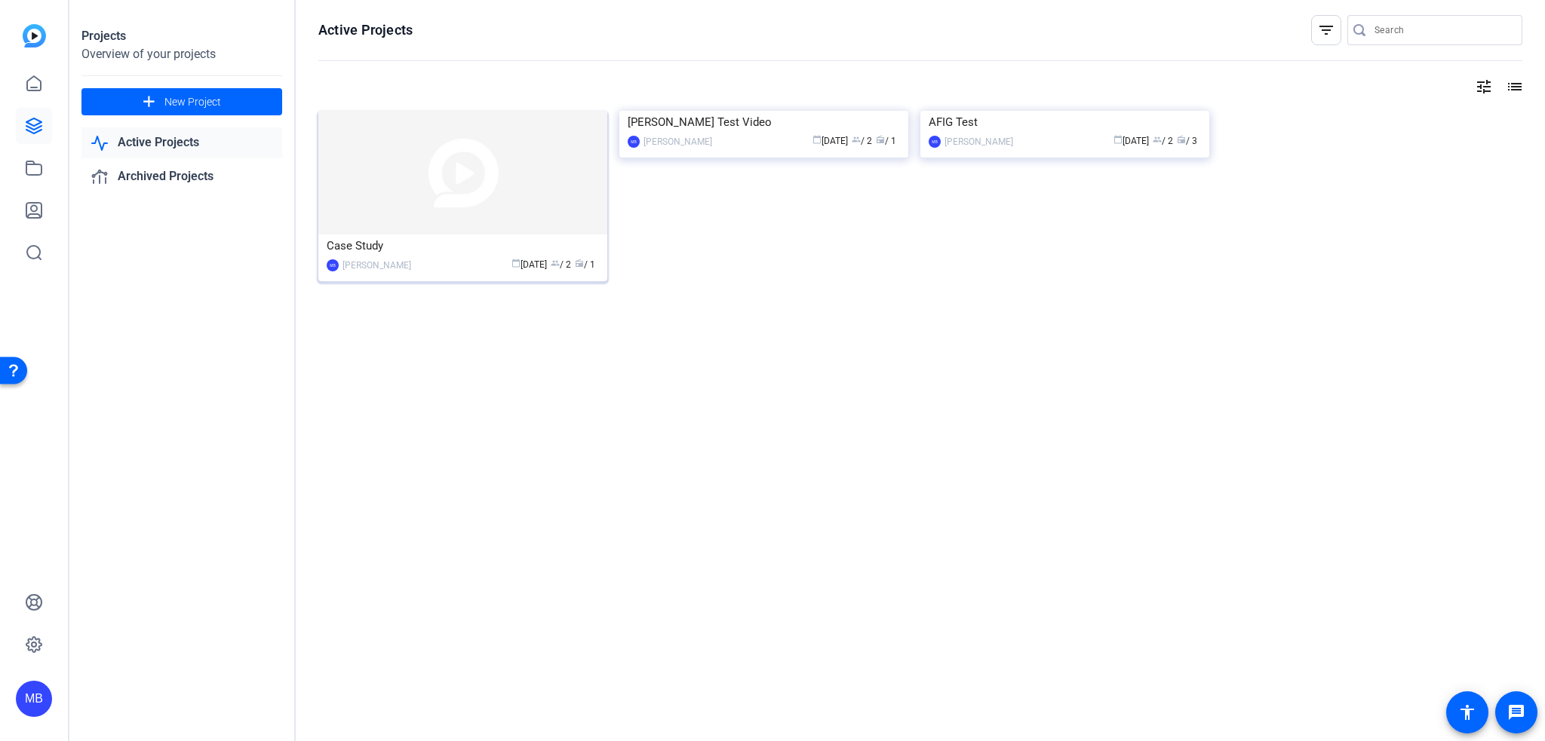
click at [394, 222] on img at bounding box center [462, 173] width 289 height 124
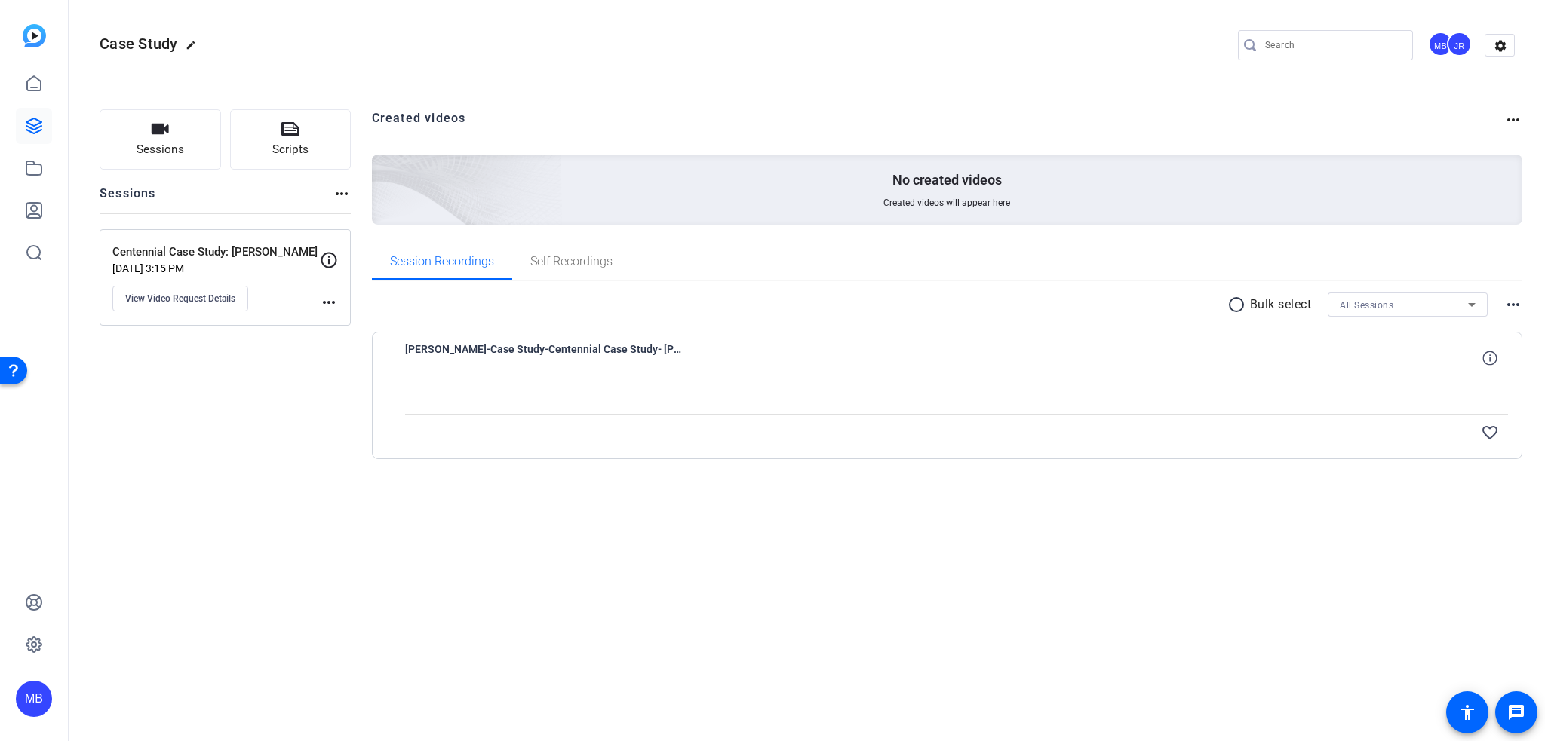
click at [1180, 357] on div "Jenne-Case Study-Centennial Case Study- Kathy Crowley-1755706722667-webcam" at bounding box center [956, 358] width 1103 height 36
click at [545, 350] on span "Jenne-Case Study-Centennial Case Study- Kathy Crowley-1755706722667-webcam" at bounding box center [544, 358] width 279 height 36
click at [571, 259] on span "Self Recordings" at bounding box center [571, 262] width 82 height 12
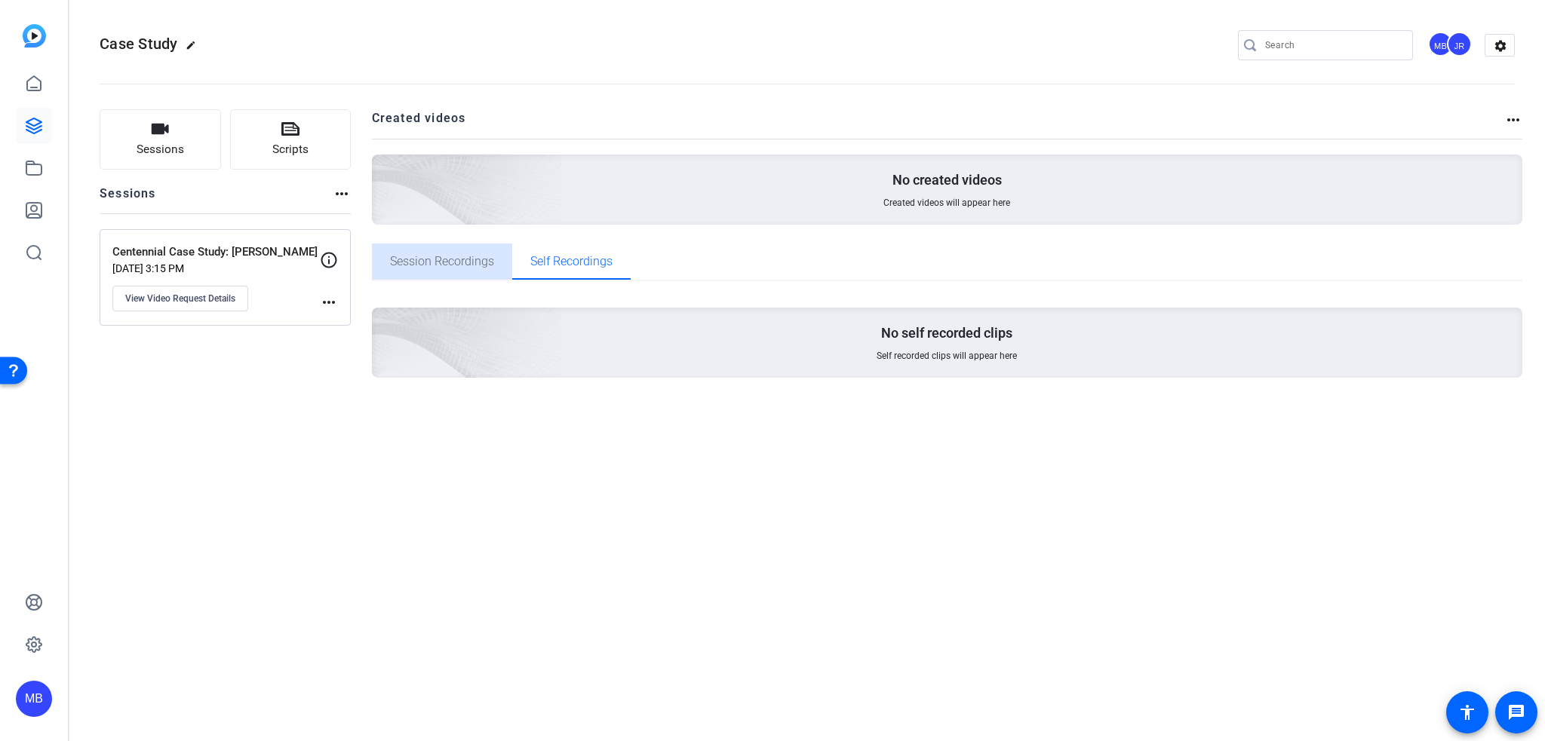
click at [498, 265] on div "Session Recordings" at bounding box center [442, 262] width 140 height 36
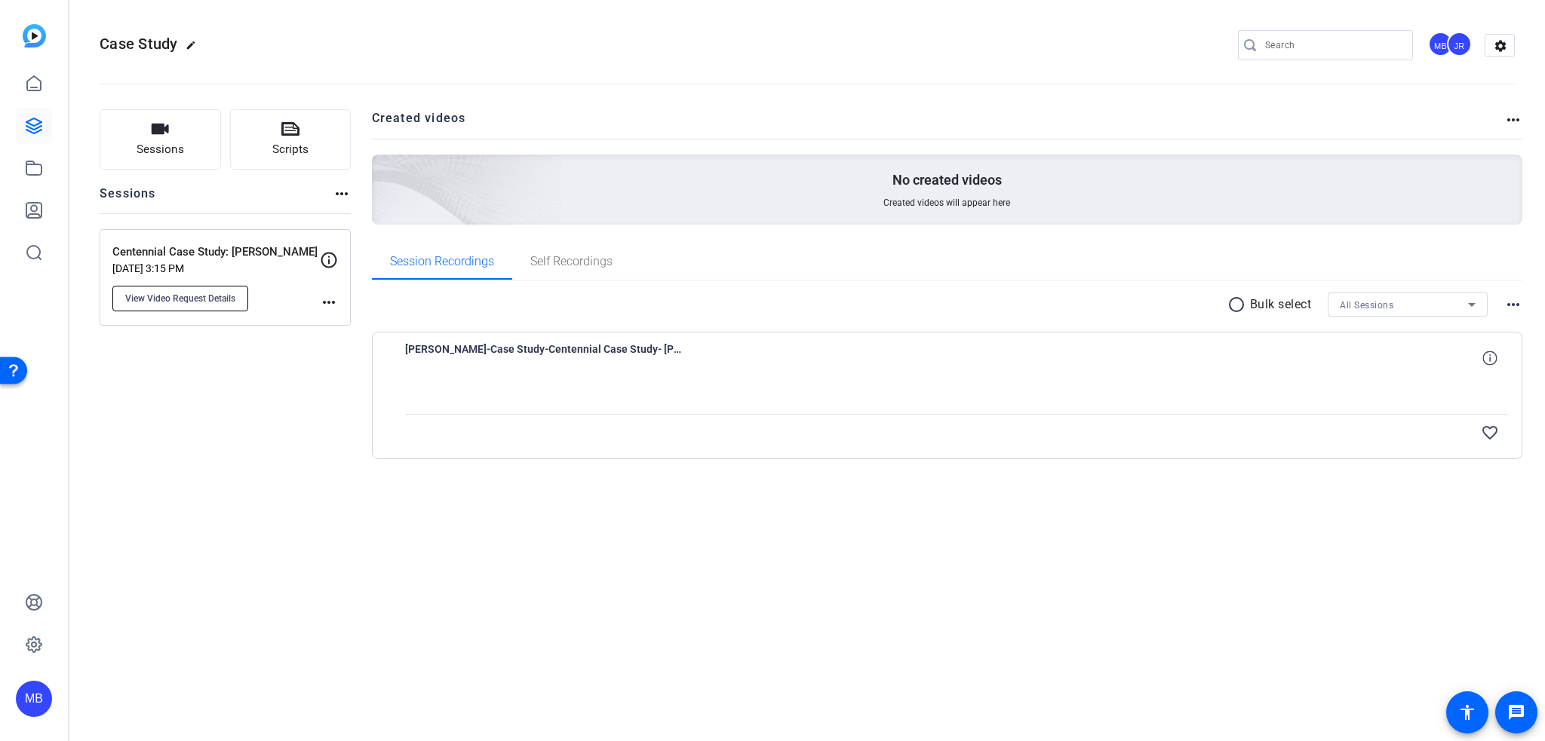
click at [152, 305] on button "View Video Request Details" at bounding box center [180, 299] width 136 height 26
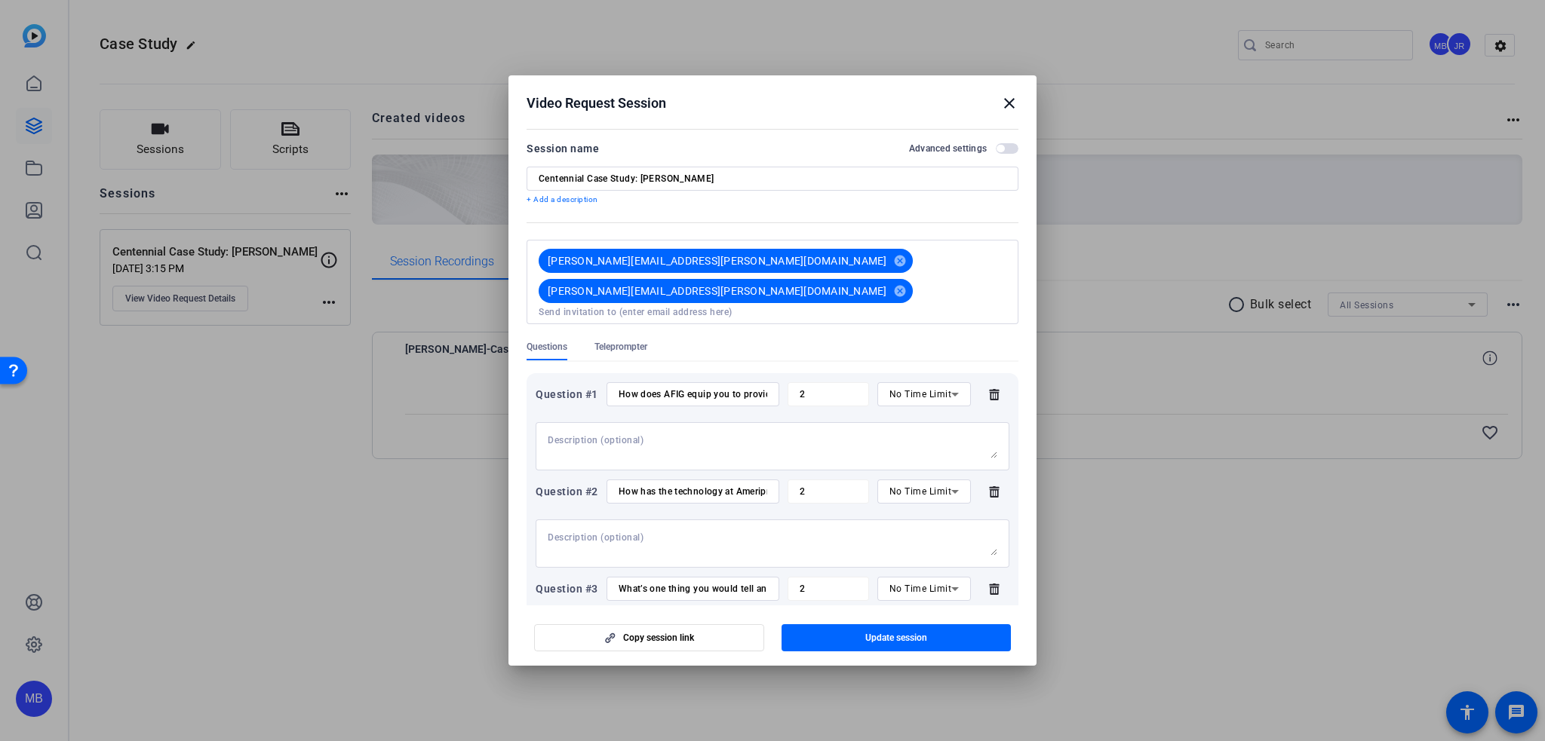
click at [1014, 103] on mat-icon "close" at bounding box center [1009, 103] width 18 height 18
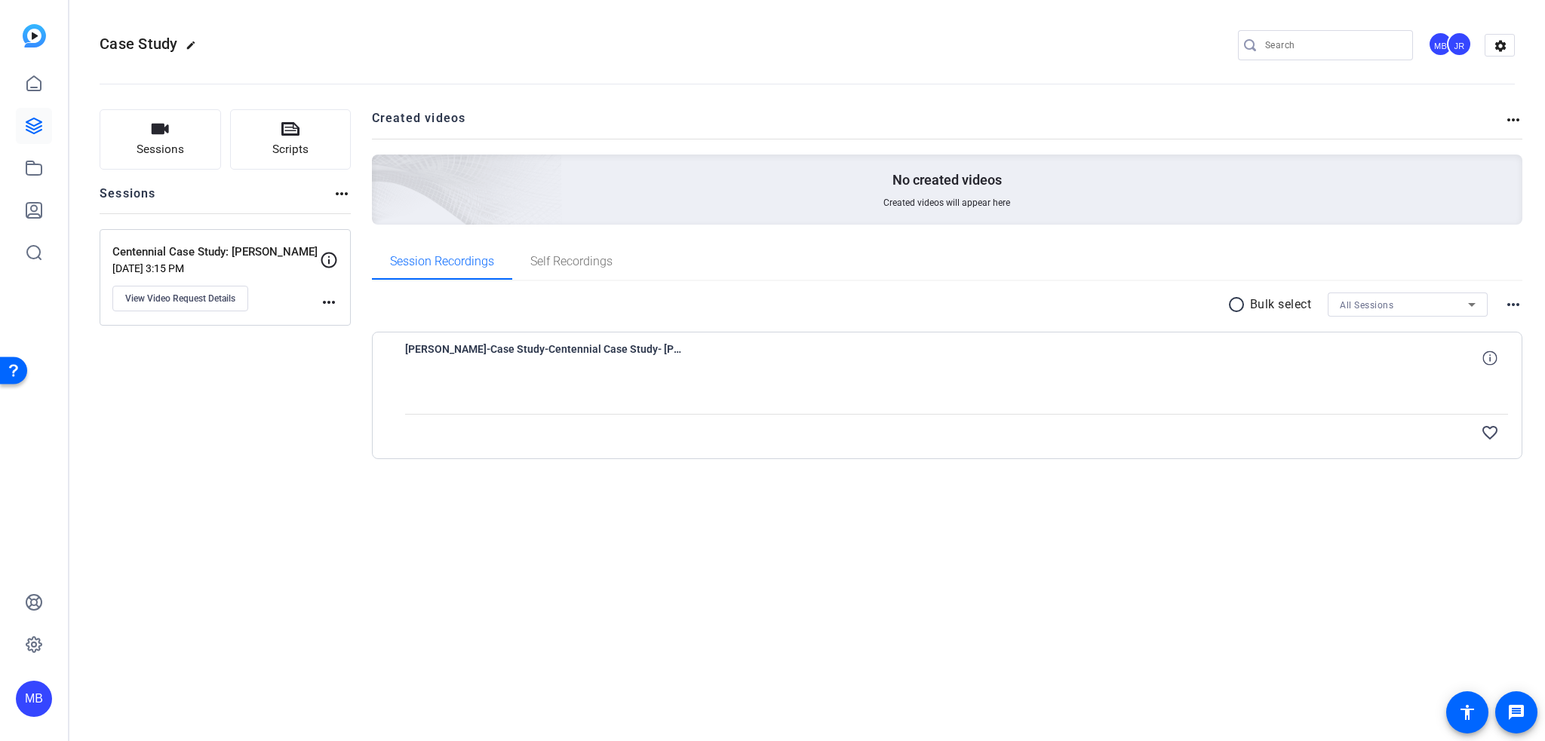
click at [351, 196] on div "Sessions Scripts Sessions more_horiz Centennial Case Study: Kathy Crowley Aug 1…" at bounding box center [806, 309] width 1475 height 436
click at [347, 195] on mat-icon "more_horiz" at bounding box center [342, 194] width 18 height 18
click at [347, 195] on div at bounding box center [772, 370] width 1545 height 741
click at [335, 258] on icon at bounding box center [329, 260] width 18 height 18
click at [180, 301] on span "View Video Request Details" at bounding box center [180, 299] width 110 height 12
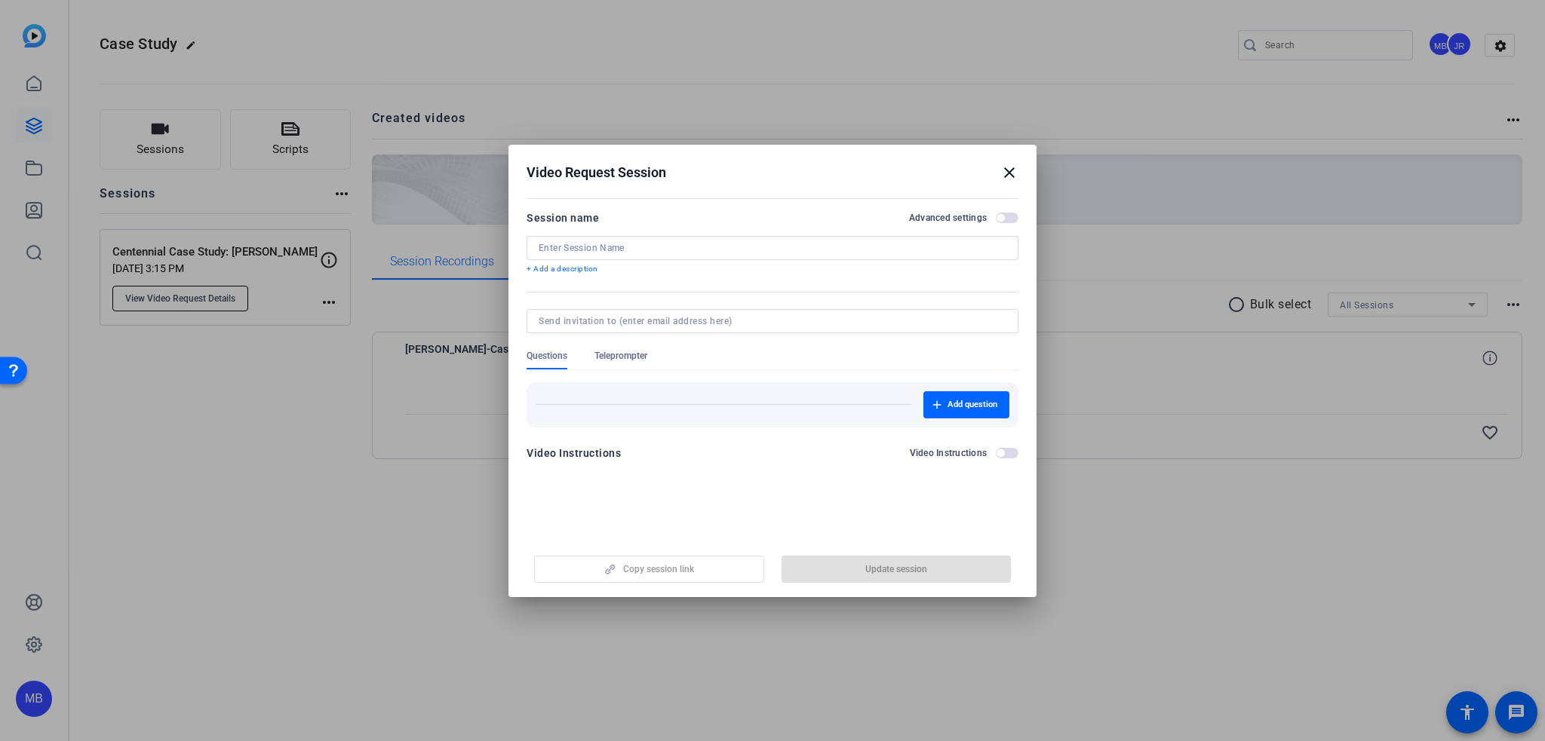
type input "Centennial Case Study: [PERSON_NAME]"
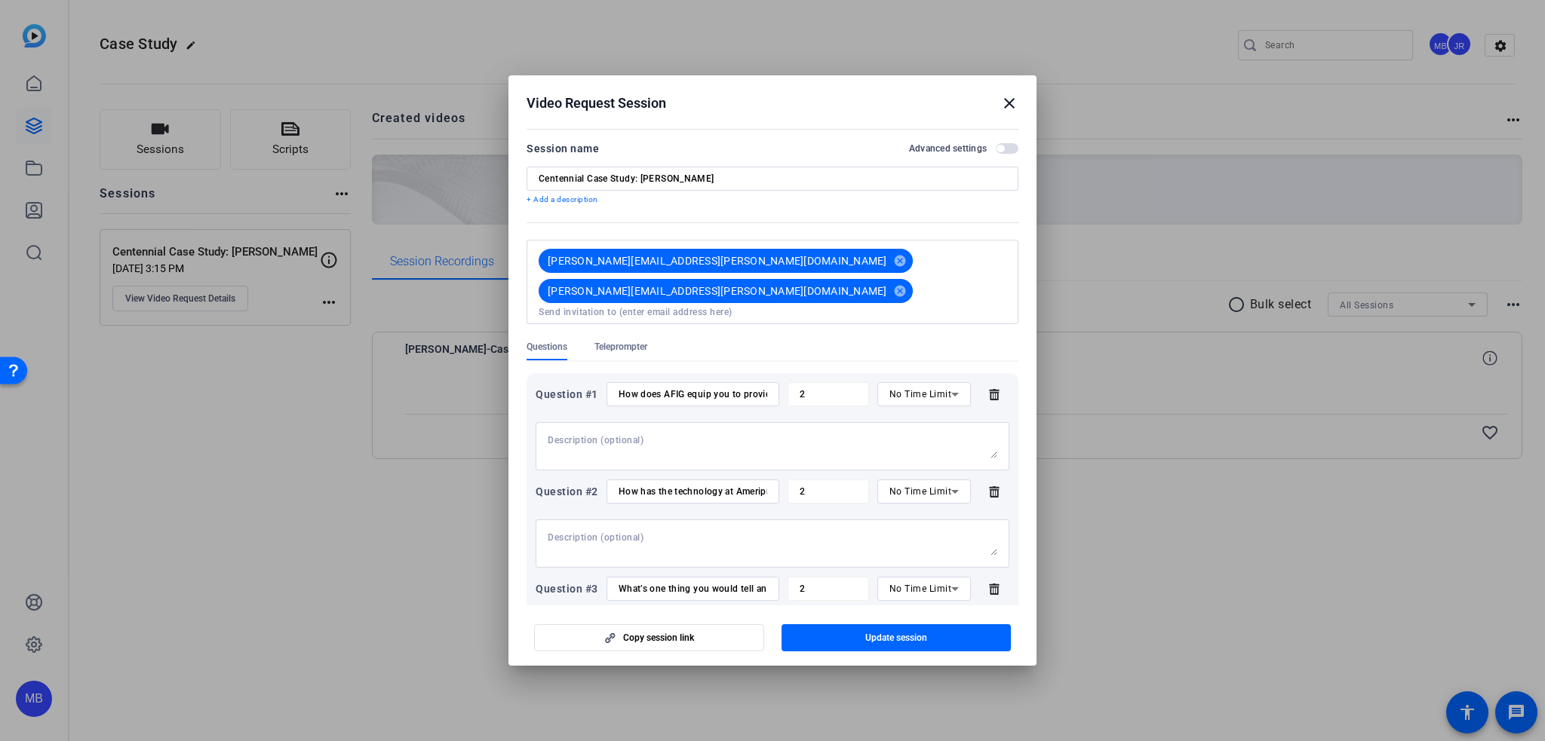
click at [629, 341] on span "Teleprompter" at bounding box center [620, 351] width 53 height 20
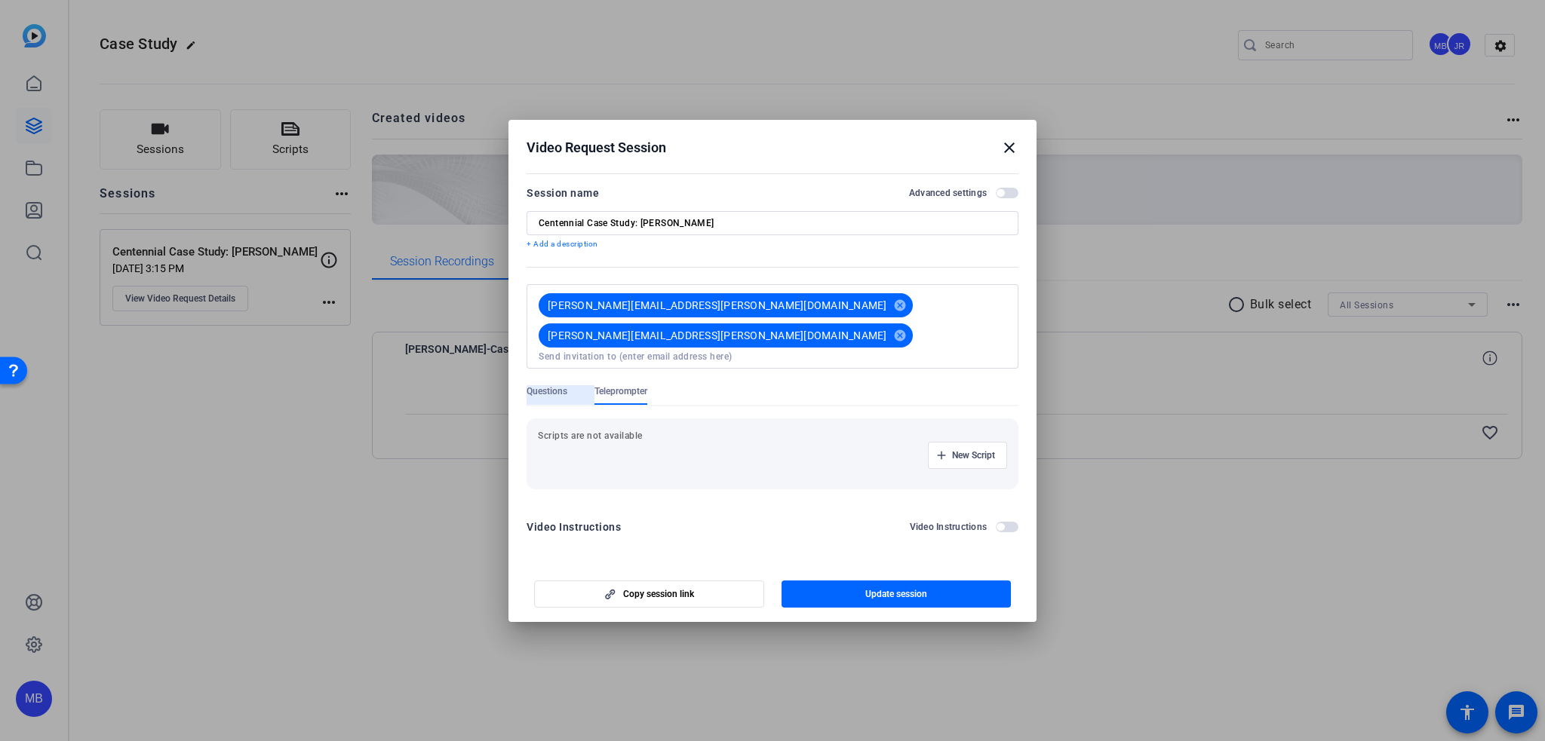
click at [554, 385] on span "Questions" at bounding box center [546, 395] width 41 height 20
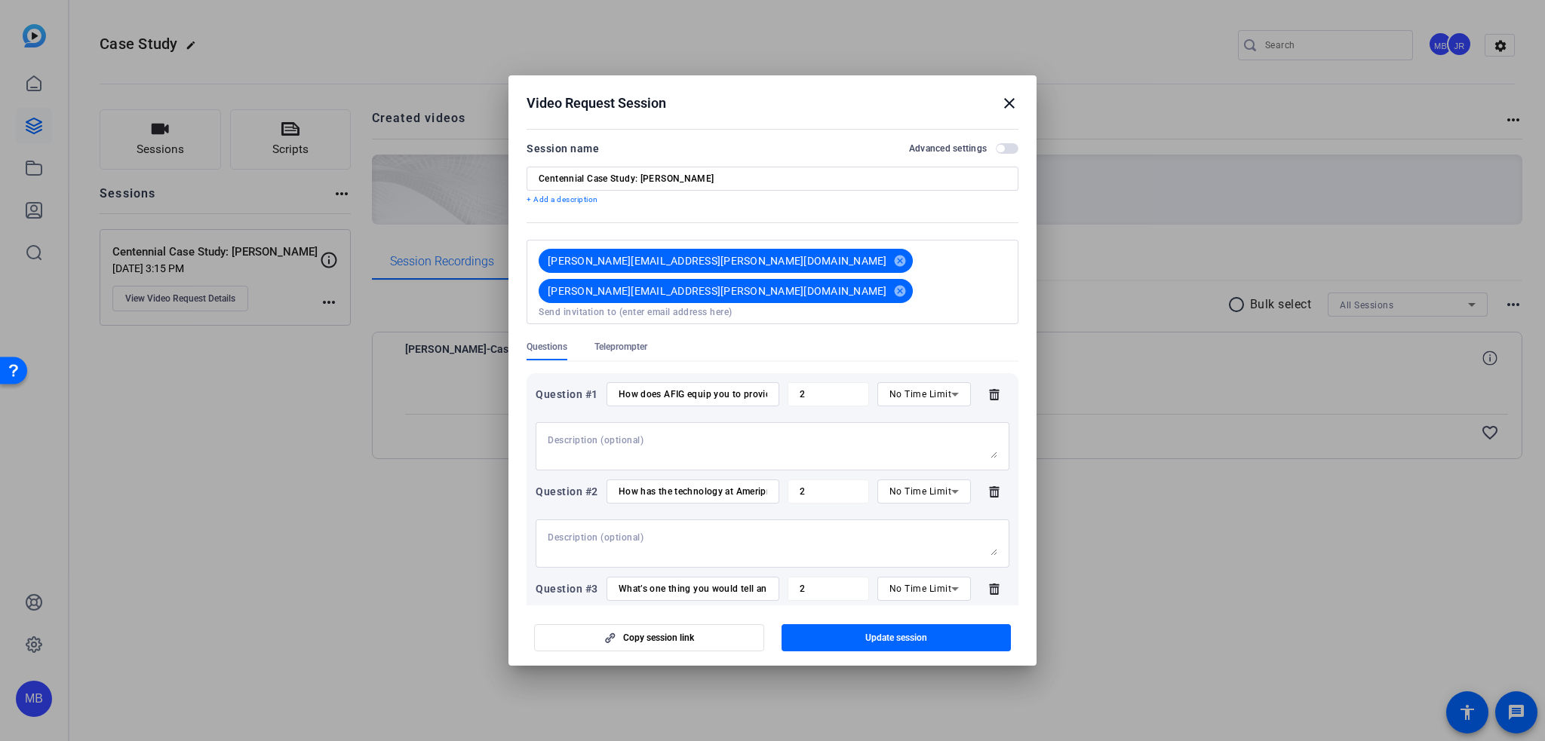
click at [1000, 154] on div "Advanced settings" at bounding box center [963, 149] width 109 height 12
click at [998, 150] on span "button" at bounding box center [1007, 148] width 23 height 11
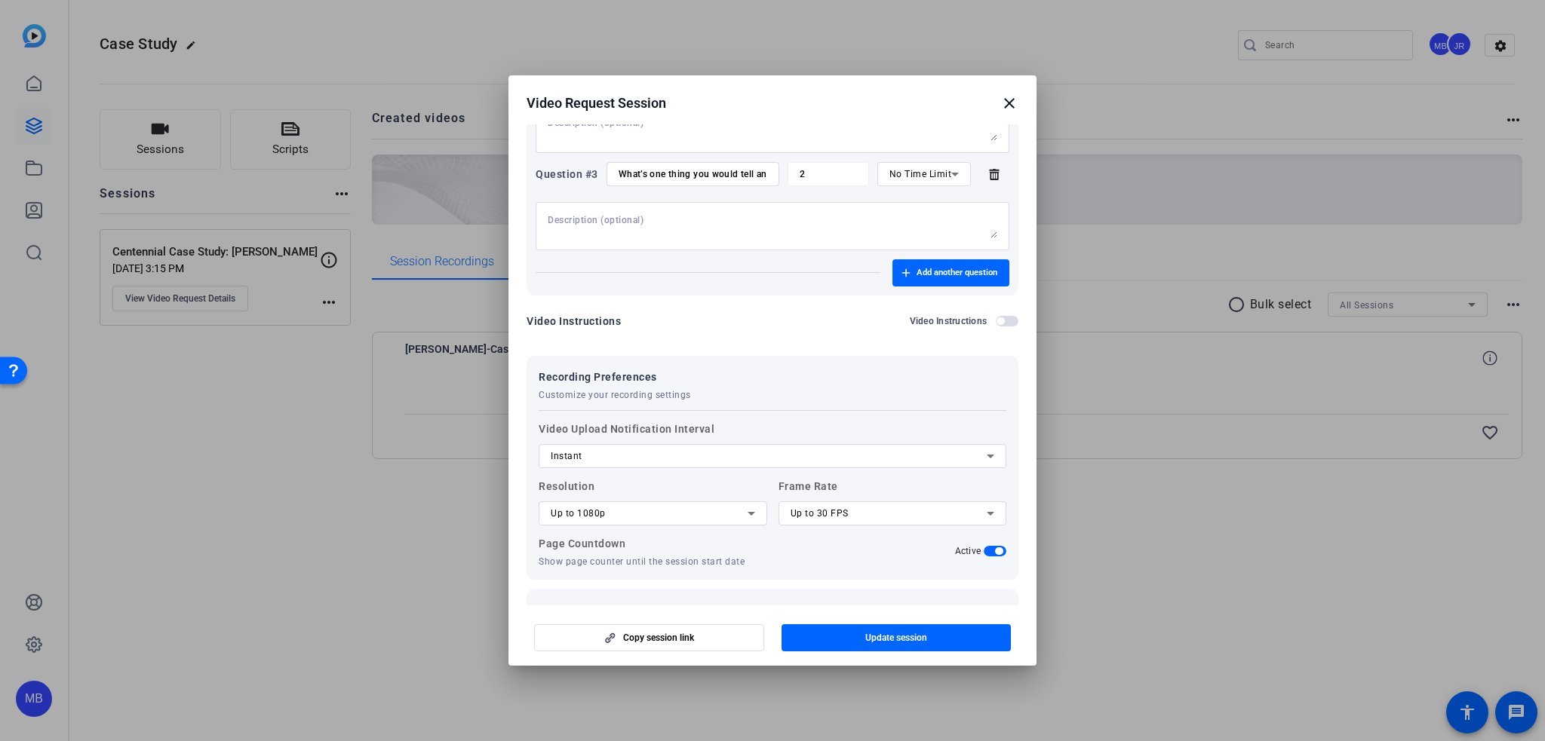
scroll to position [440, 0]
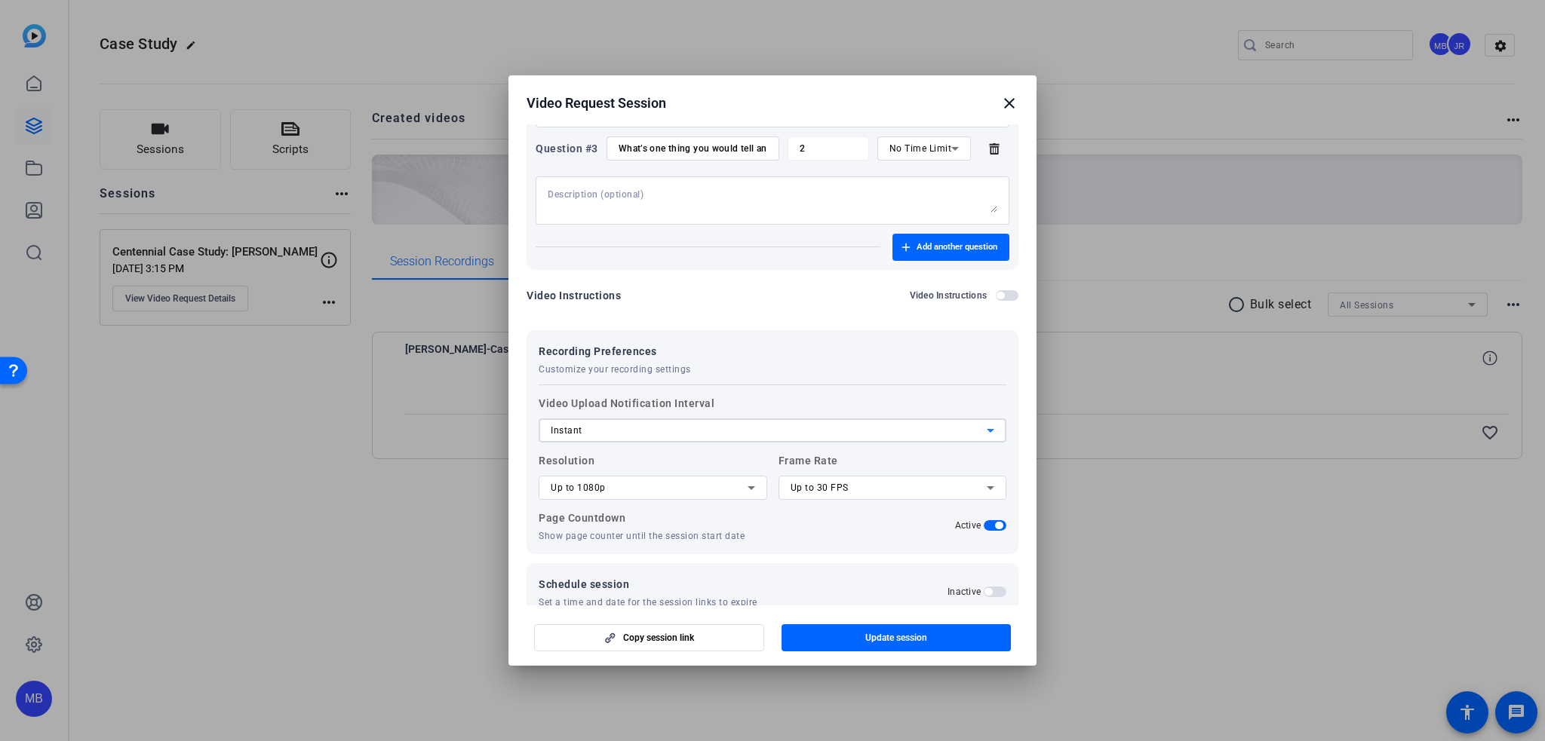
click at [645, 422] on div "Instant" at bounding box center [769, 431] width 436 height 18
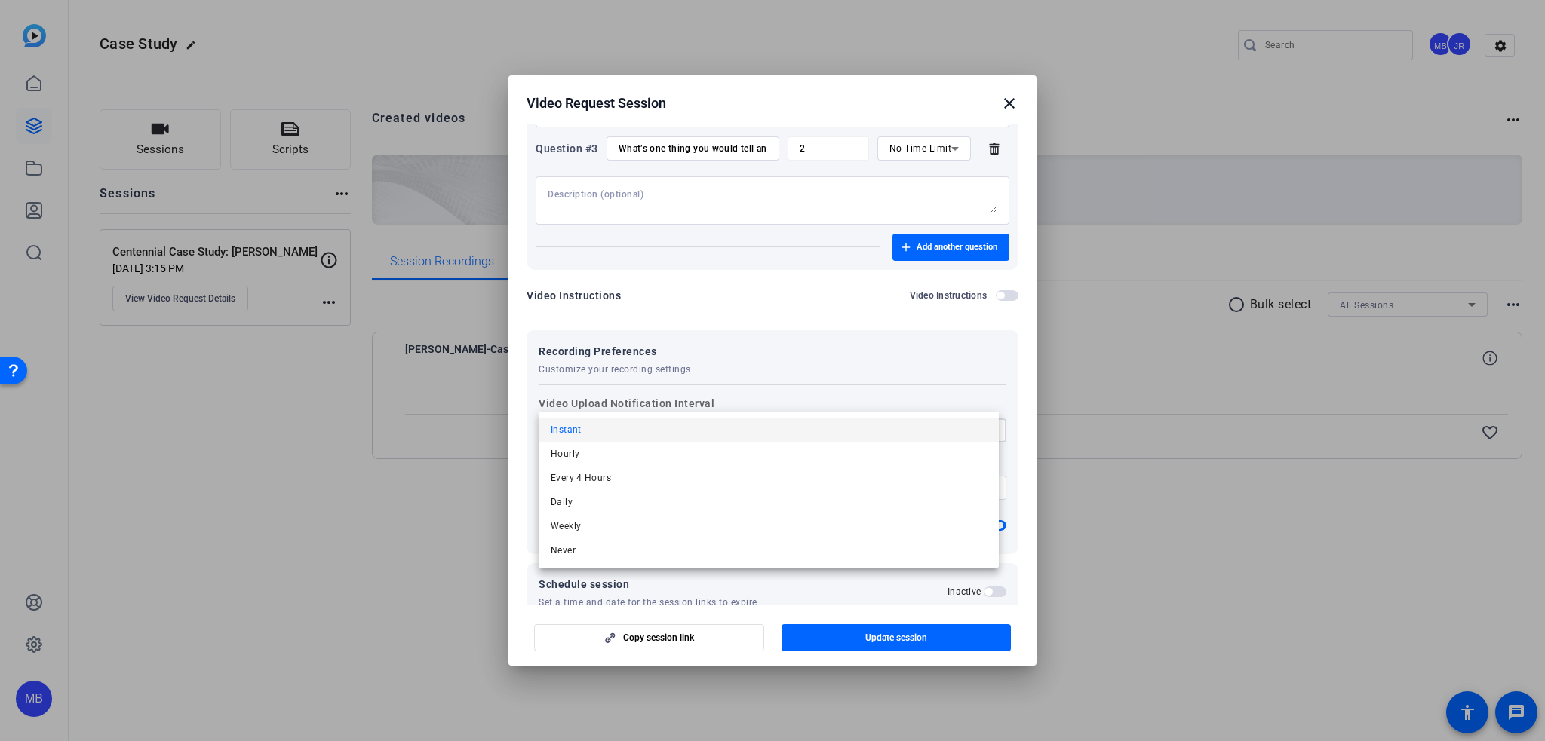
click at [631, 407] on div at bounding box center [772, 370] width 1545 height 741
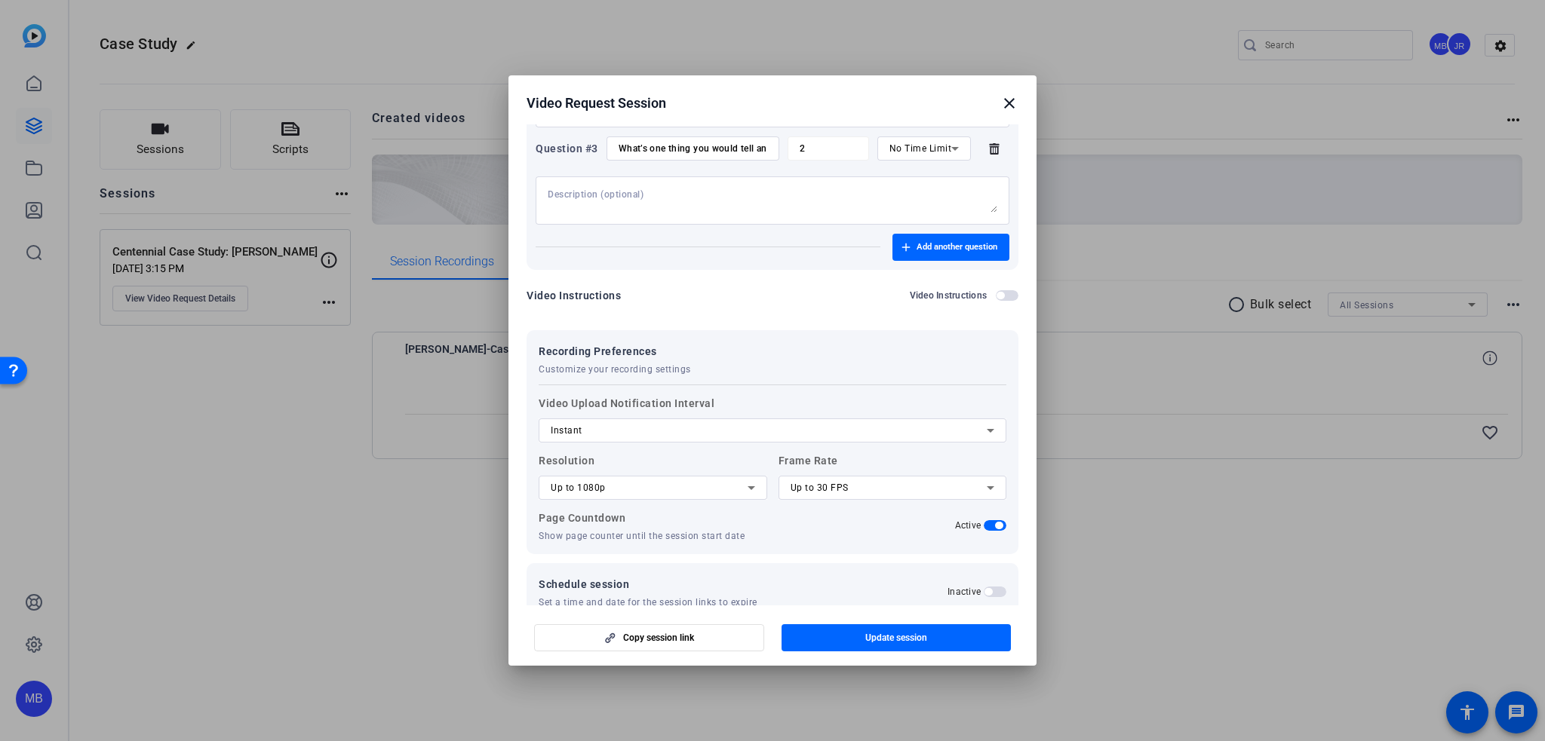
click at [1005, 102] on mat-icon "close" at bounding box center [1009, 103] width 18 height 18
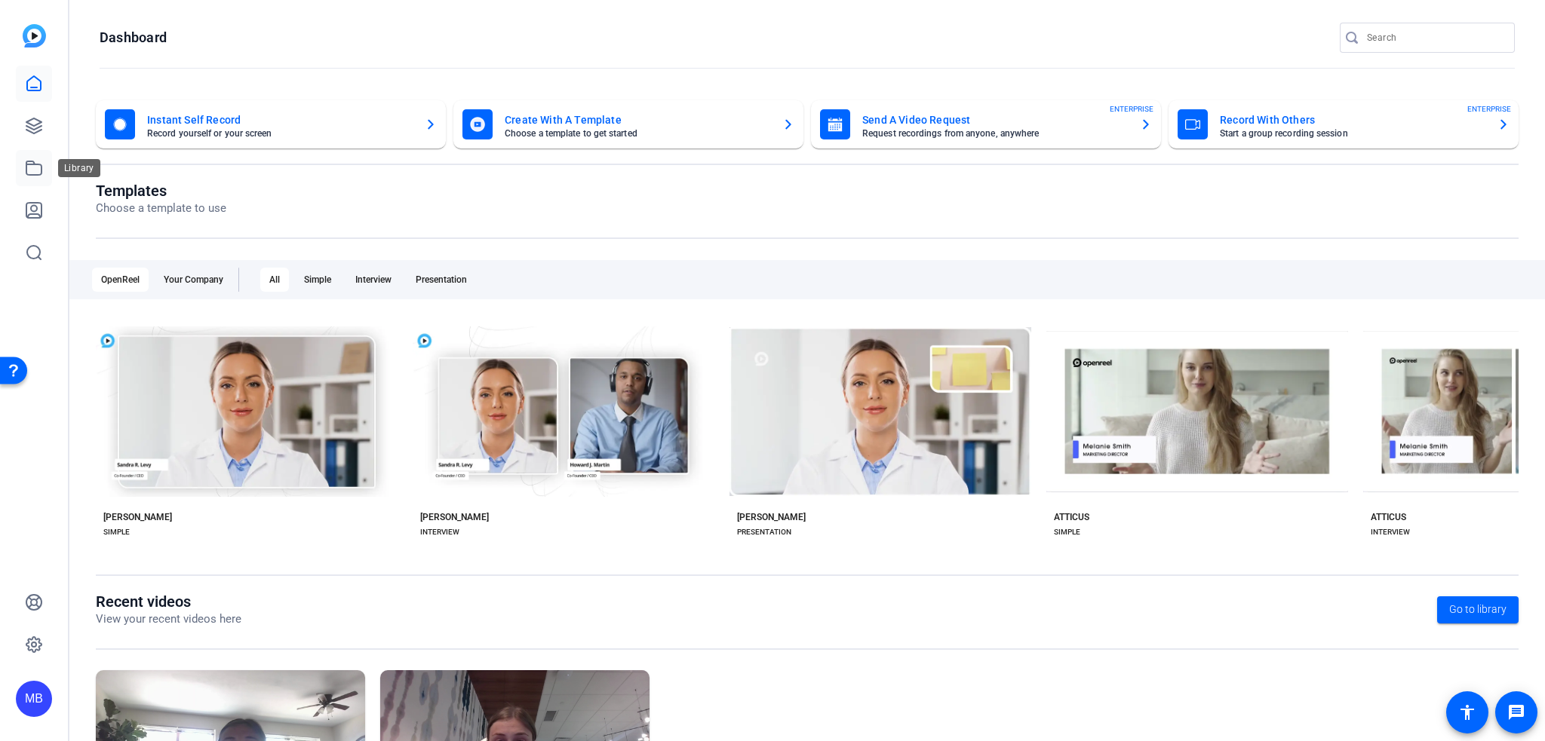
click at [46, 153] on link at bounding box center [34, 168] width 36 height 36
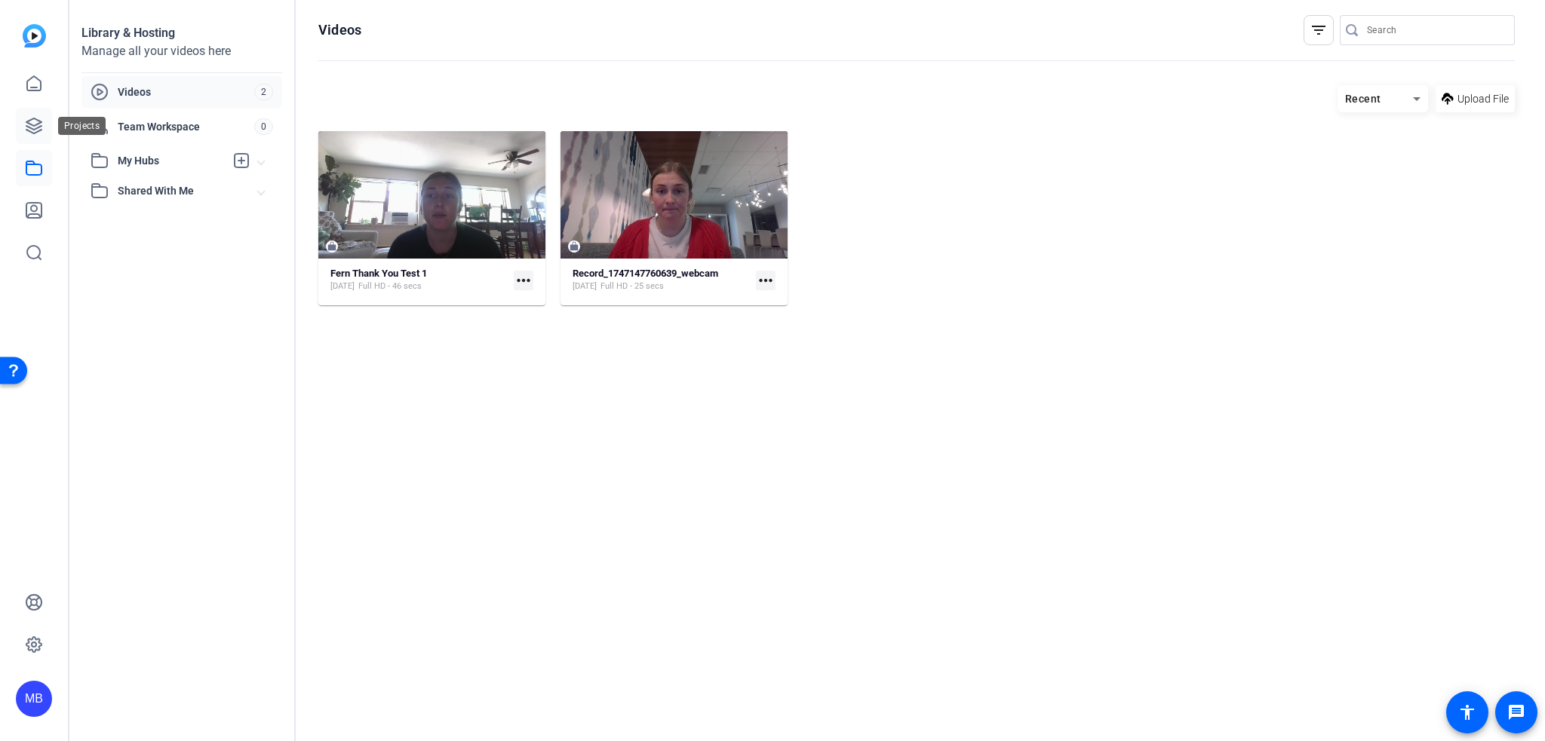
click at [33, 117] on icon at bounding box center [34, 126] width 18 height 18
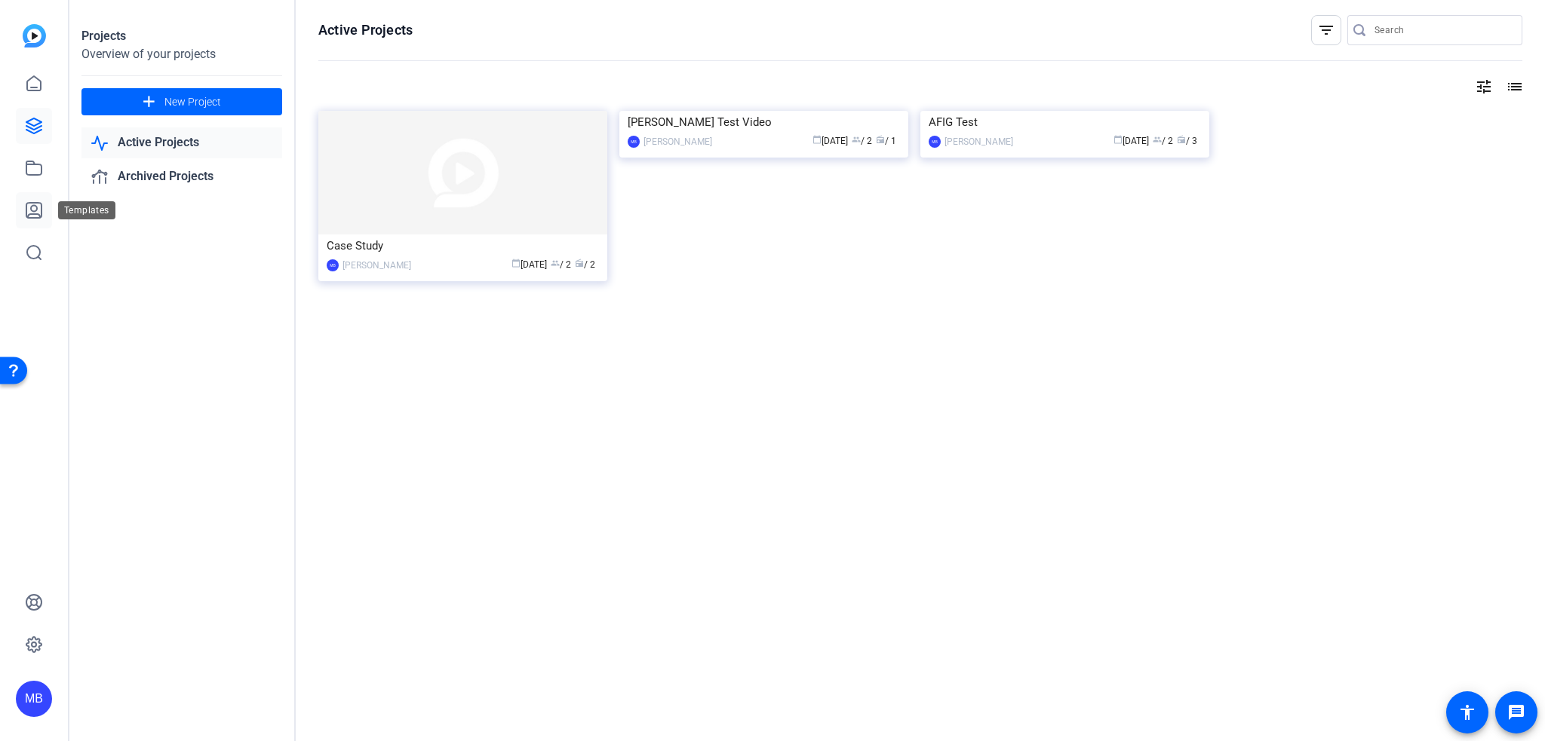
click at [33, 204] on icon at bounding box center [34, 210] width 18 height 18
